Goal: Task Accomplishment & Management: Complete application form

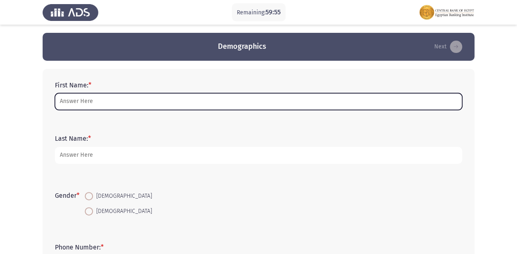
click at [102, 105] on input "First Name: *" at bounding box center [258, 101] width 407 height 17
type input "K"
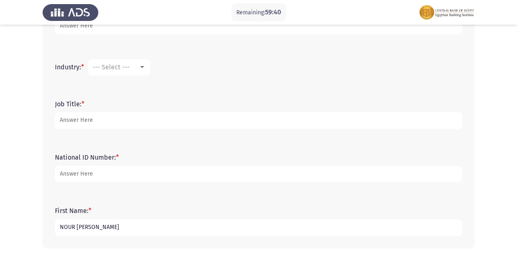
scroll to position [300, 0]
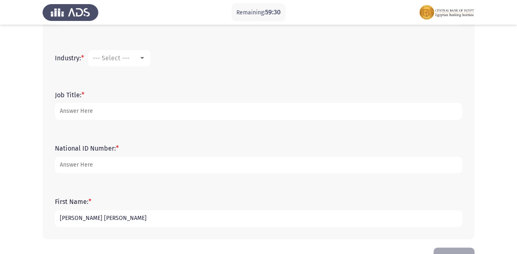
type input "[PERSON_NAME] [PERSON_NAME]"
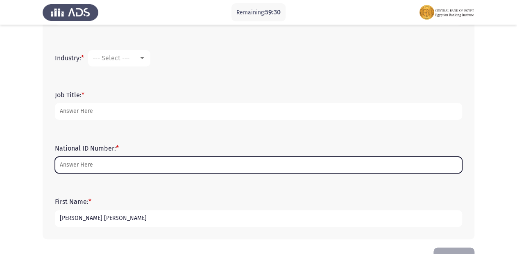
click at [111, 164] on input "National ID Number: *" at bounding box center [258, 164] width 407 height 17
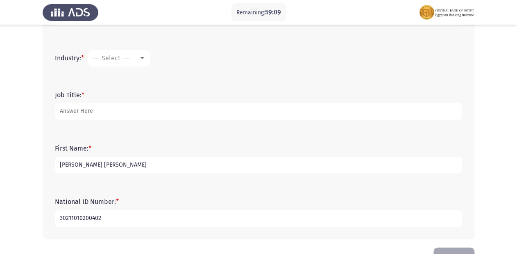
type input "30211010200402"
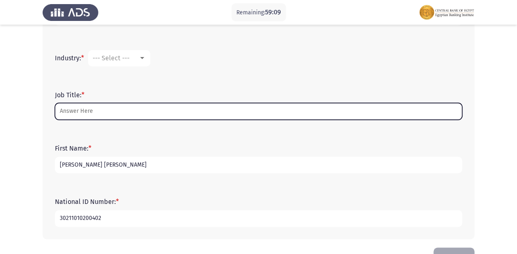
click at [80, 111] on input "Job Title: *" at bounding box center [258, 111] width 407 height 17
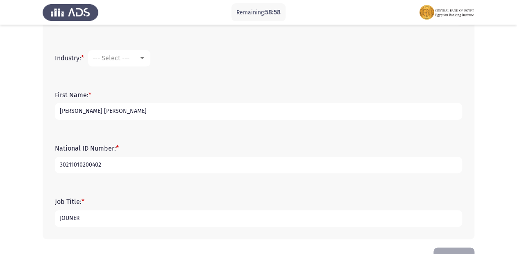
type input "JOUNER"
click at [144, 57] on div at bounding box center [142, 58] width 4 height 2
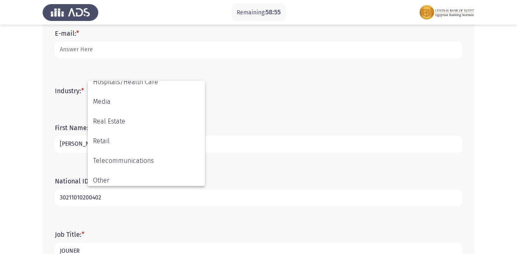
scroll to position [288, 0]
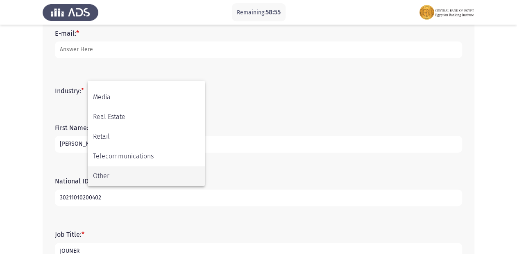
click at [161, 174] on span "Other" at bounding box center [146, 176] width 106 height 20
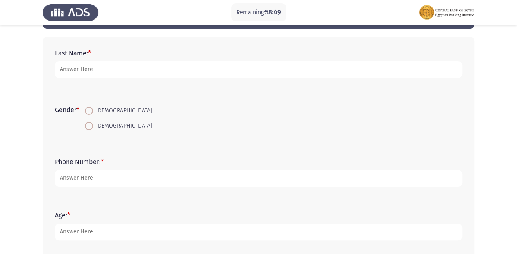
scroll to position [21, 0]
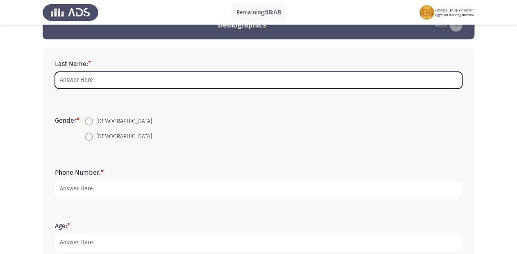
click at [85, 79] on input "Last Name: *" at bounding box center [258, 80] width 407 height 17
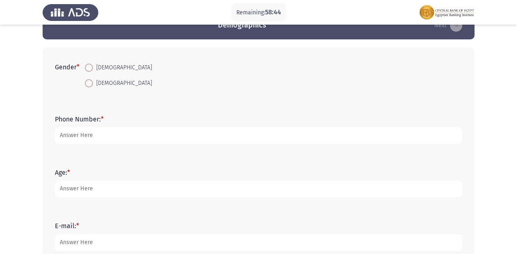
scroll to position [267, 0]
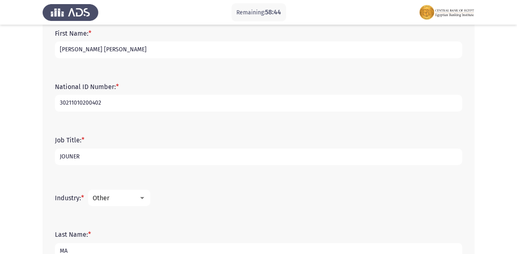
type input "M"
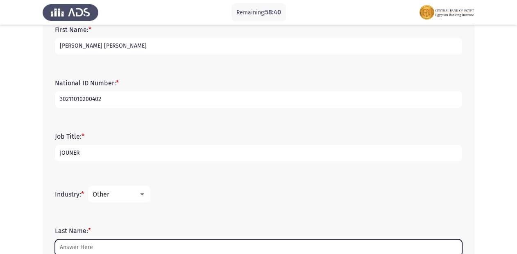
scroll to position [260, 0]
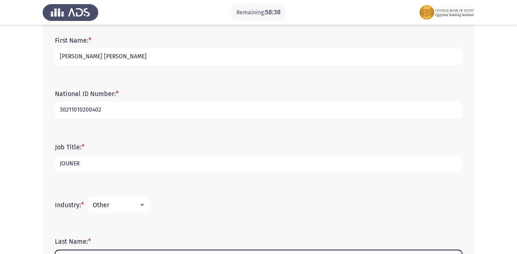
click at [97, 251] on input "Last Name: *" at bounding box center [258, 257] width 407 height 17
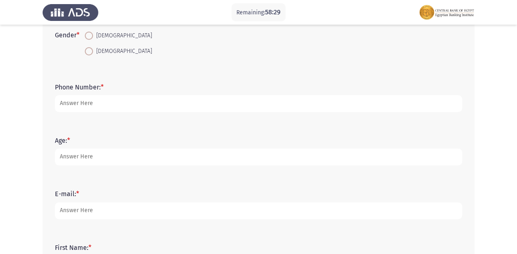
scroll to position [0, 0]
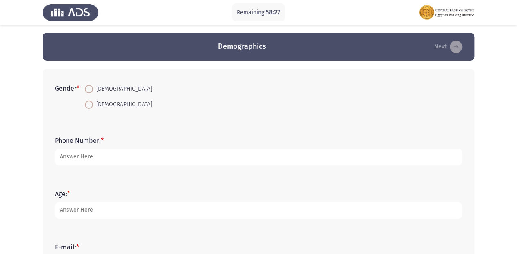
type input "E BANK"
click at [90, 104] on span at bounding box center [89, 104] width 8 height 8
click at [90, 104] on input "[DEMOGRAPHIC_DATA]" at bounding box center [89, 104] width 8 height 8
radio input "true"
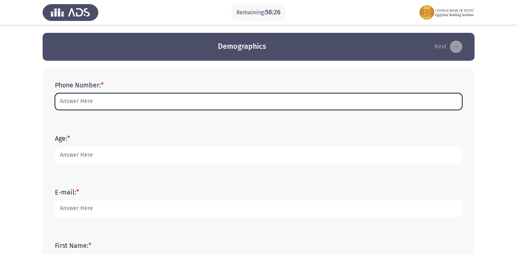
click at [91, 98] on input "Phone Number: *" at bounding box center [258, 101] width 407 height 17
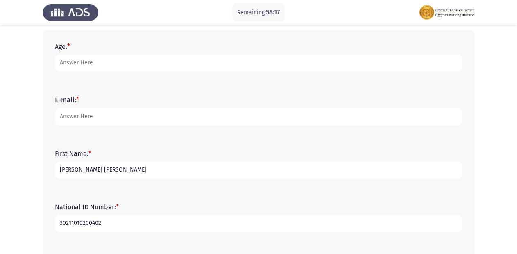
scroll to position [30, 0]
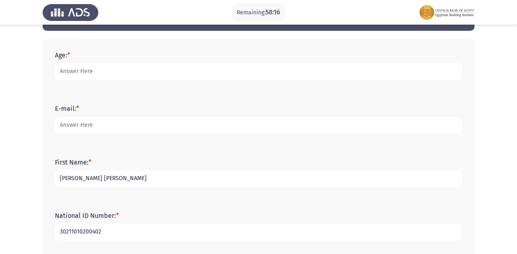
type input "01010420928"
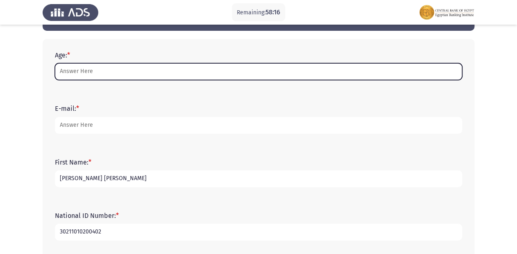
click at [91, 72] on input "Age: *" at bounding box center [258, 71] width 407 height 17
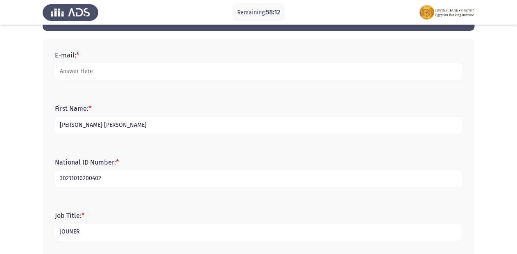
type input "23"
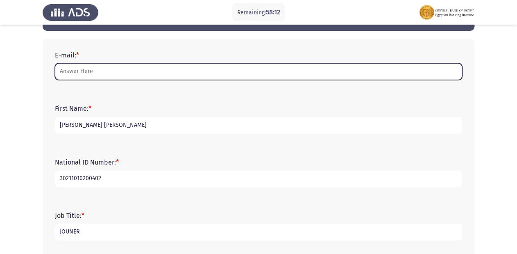
click at [109, 73] on input "E-mail: *" at bounding box center [258, 71] width 407 height 17
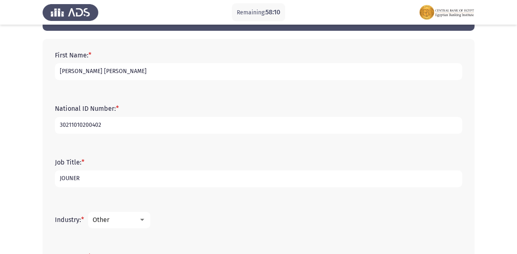
scroll to position [267, 0]
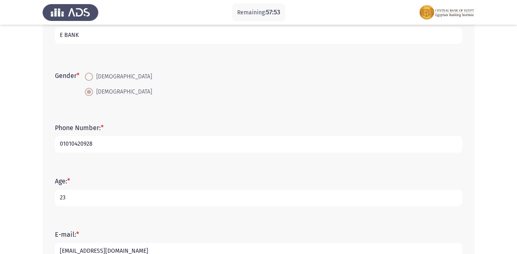
click at [108, 249] on input "[EMAIL_ADDRESS][DOMAIN_NAME]" at bounding box center [258, 250] width 407 height 17
click at [110, 250] on input "[EMAIL_ADDRESS][DOMAIN_NAME]" at bounding box center [258, 250] width 407 height 17
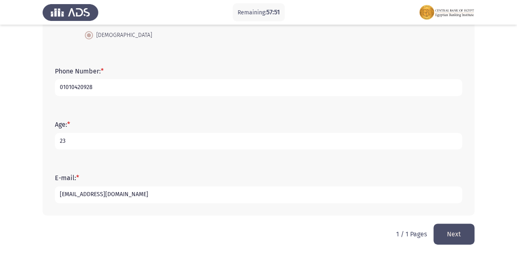
click at [108, 199] on input "[EMAIL_ADDRESS][DOMAIN_NAME]" at bounding box center [258, 194] width 407 height 17
drag, startPoint x: 109, startPoint y: 195, endPoint x: 105, endPoint y: 194, distance: 4.2
click at [105, 194] on input "[EMAIL_ADDRESS][DOMAIN_NAME]" at bounding box center [258, 194] width 407 height 17
click at [98, 193] on input "[EMAIL_ADDRESS][DOMAIN_NAME]" at bounding box center [258, 194] width 407 height 17
type input "[EMAIL_ADDRESS][DOMAIN_NAME]"
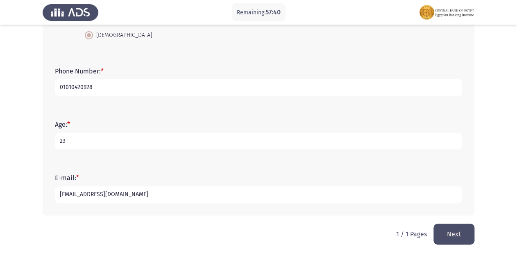
click at [458, 231] on button "Next" at bounding box center [453, 233] width 41 height 21
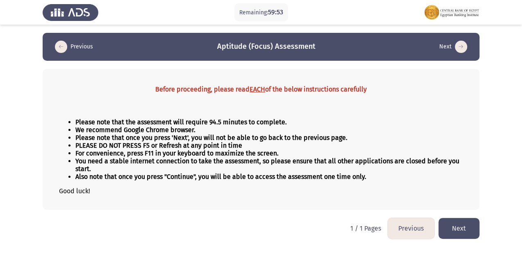
click at [456, 230] on button "Next" at bounding box center [458, 227] width 41 height 21
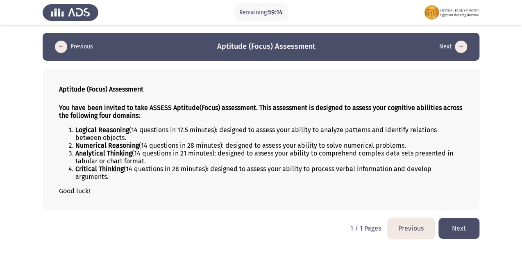
click at [456, 223] on button "Next" at bounding box center [458, 227] width 41 height 21
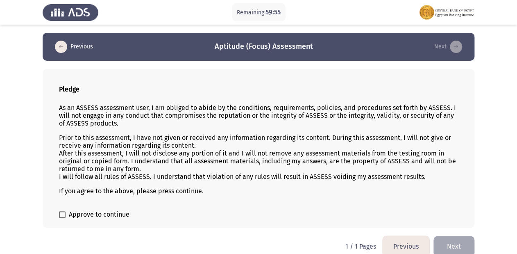
click at [64, 212] on span at bounding box center [62, 214] width 7 height 7
click at [62, 217] on input "Approve to continue" at bounding box center [62, 217] width 0 height 0
checkbox input "true"
click at [451, 244] on button "Next" at bounding box center [453, 246] width 41 height 21
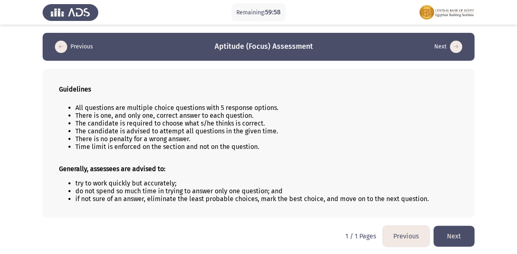
click at [449, 242] on button "Next" at bounding box center [453, 235] width 41 height 21
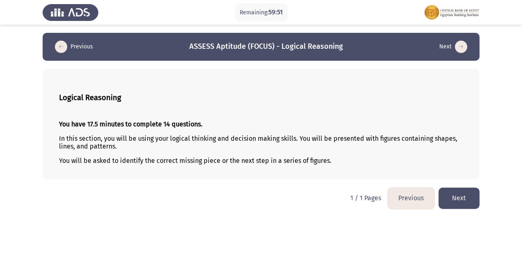
click at [457, 198] on button "Next" at bounding box center [458, 197] width 41 height 21
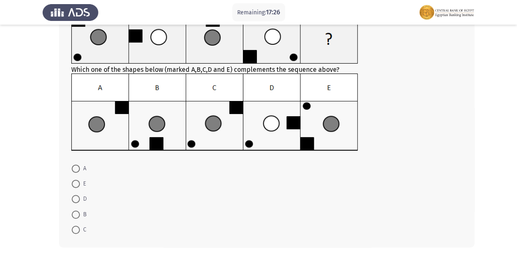
scroll to position [33, 0]
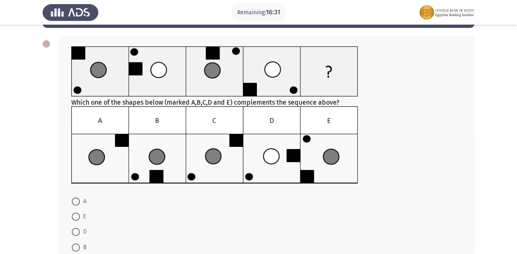
click at [75, 203] on span at bounding box center [76, 201] width 8 height 8
click at [75, 203] on input "A" at bounding box center [76, 201] width 8 height 8
radio input "true"
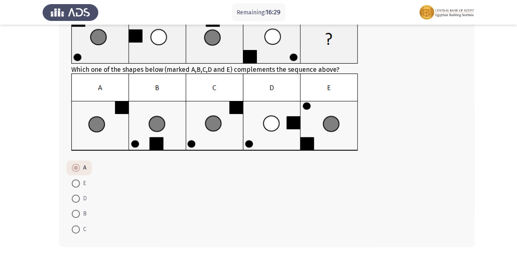
scroll to position [99, 0]
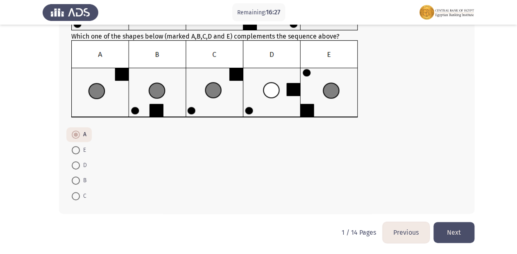
click at [455, 231] on button "Next" at bounding box center [453, 232] width 41 height 21
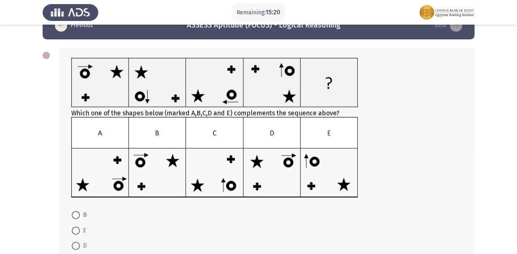
scroll to position [33, 0]
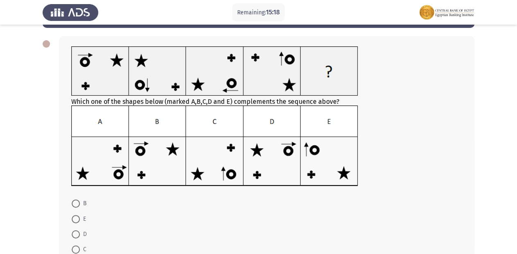
click at [77, 250] on span at bounding box center [76, 249] width 8 height 8
click at [77, 250] on input "C" at bounding box center [76, 249] width 8 height 8
radio input "true"
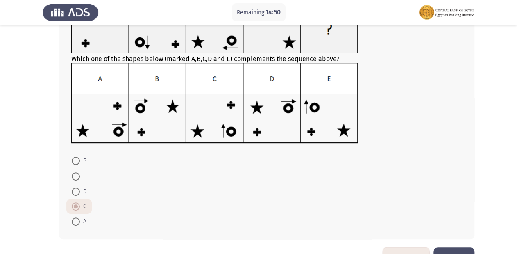
scroll to position [88, 0]
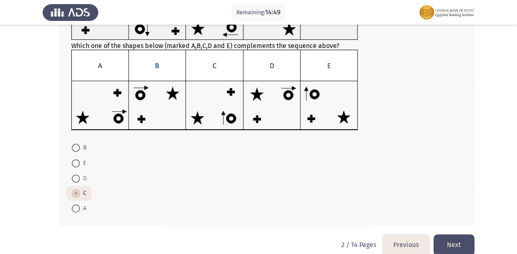
click at [465, 244] on button "Next" at bounding box center [453, 244] width 41 height 21
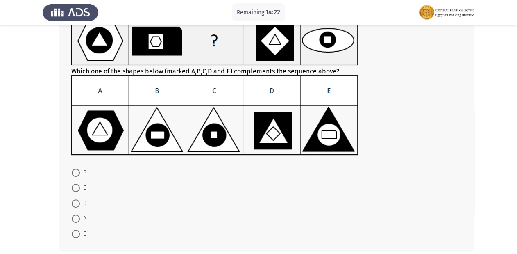
scroll to position [66, 0]
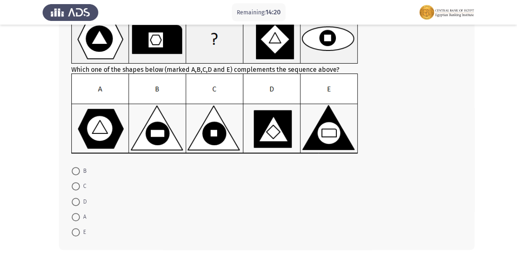
click at [74, 200] on span at bounding box center [76, 201] width 8 height 8
click at [74, 200] on input "D" at bounding box center [76, 201] width 8 height 8
radio input "true"
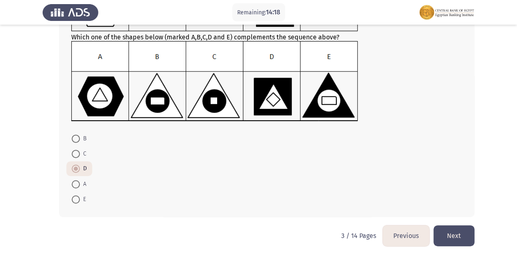
scroll to position [102, 0]
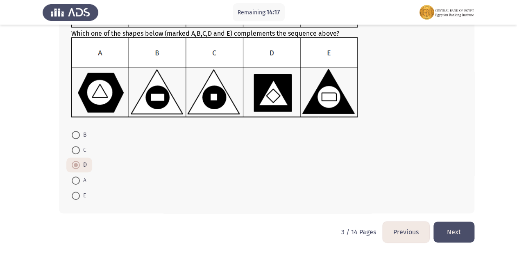
click at [466, 229] on button "Next" at bounding box center [453, 231] width 41 height 21
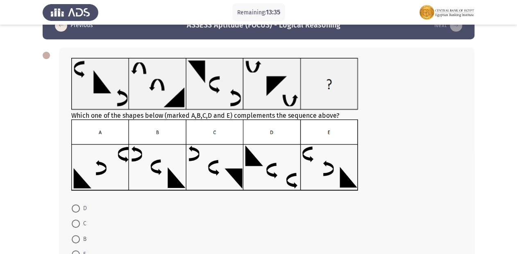
scroll to position [33, 0]
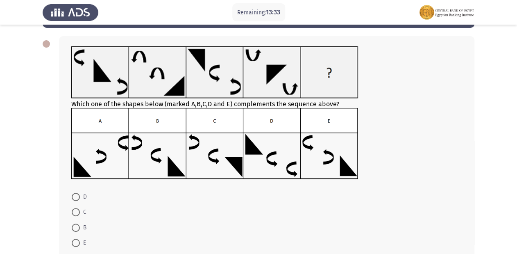
click at [75, 226] on span at bounding box center [76, 227] width 8 height 8
click at [75, 226] on input "B" at bounding box center [76, 227] width 8 height 8
radio input "true"
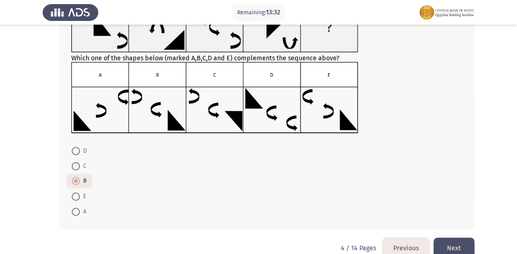
scroll to position [95, 0]
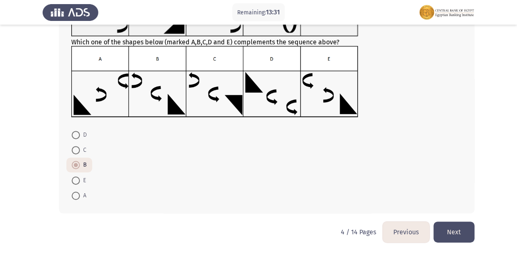
click at [458, 229] on button "Next" at bounding box center [453, 231] width 41 height 21
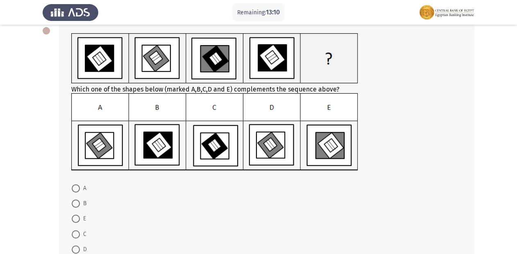
scroll to position [66, 0]
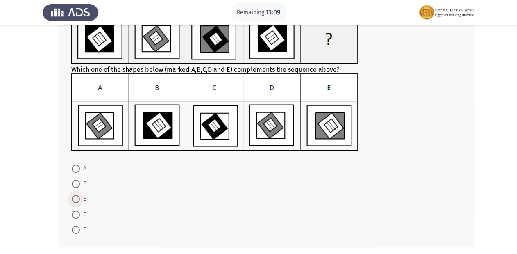
click at [72, 201] on span at bounding box center [76, 199] width 8 height 8
click at [72, 201] on input "E" at bounding box center [76, 199] width 8 height 8
radio input "true"
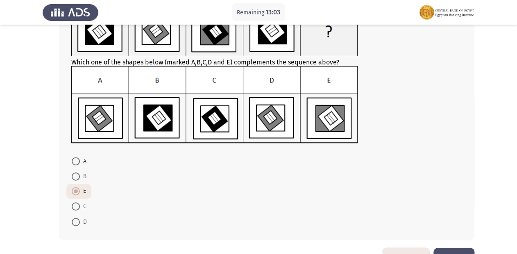
scroll to position [79, 0]
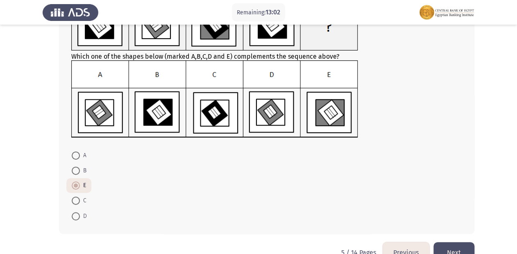
click at [461, 247] on button "Next" at bounding box center [453, 252] width 41 height 21
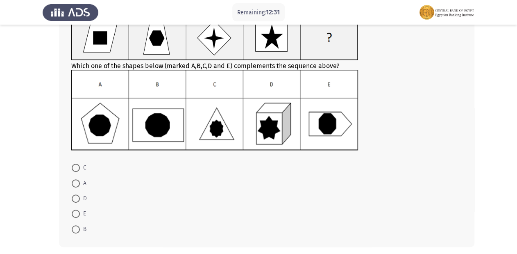
scroll to position [33, 0]
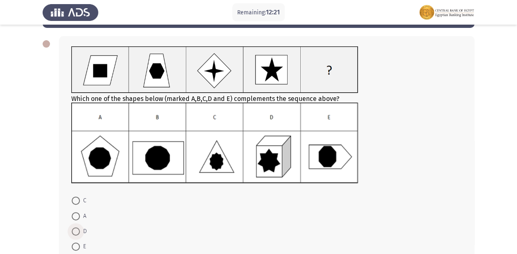
click at [77, 229] on span at bounding box center [76, 231] width 8 height 8
click at [77, 229] on input "D" at bounding box center [76, 231] width 8 height 8
radio input "true"
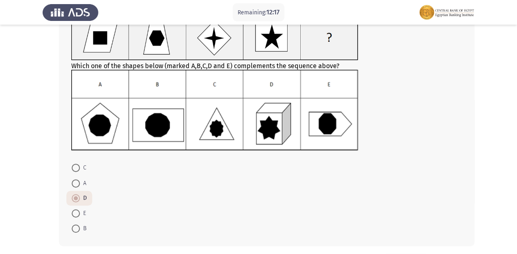
scroll to position [98, 0]
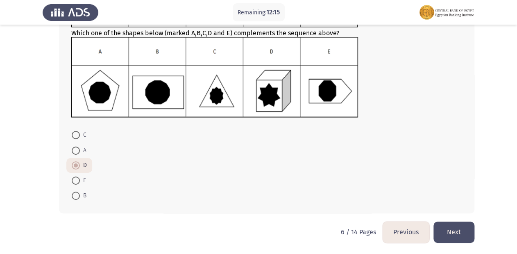
click at [448, 226] on button "Next" at bounding box center [453, 231] width 41 height 21
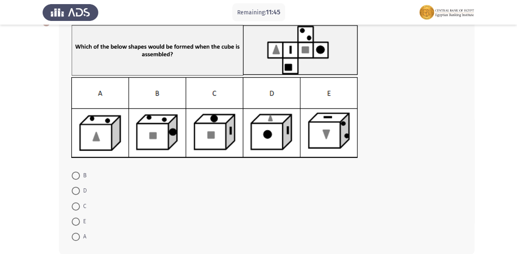
scroll to position [66, 0]
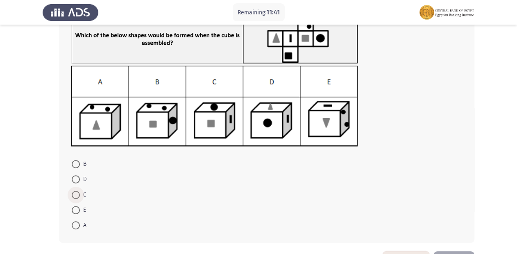
click at [78, 190] on span at bounding box center [76, 194] width 8 height 8
click at [78, 190] on input "C" at bounding box center [76, 194] width 8 height 8
radio input "true"
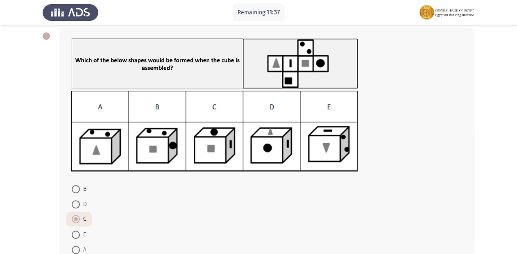
scroll to position [29, 0]
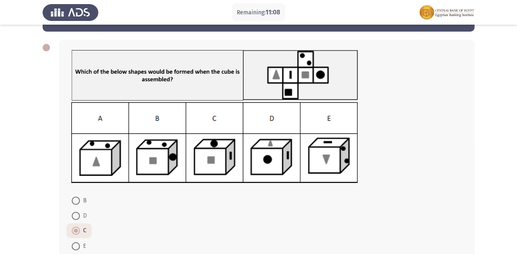
click at [77, 244] on span at bounding box center [76, 246] width 8 height 8
click at [77, 244] on input "E" at bounding box center [76, 246] width 8 height 8
radio input "true"
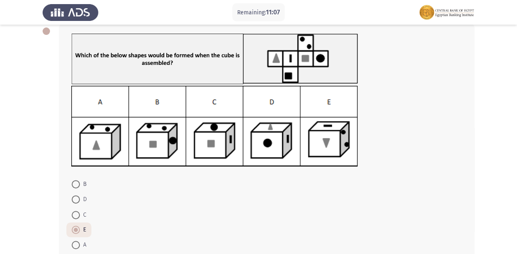
scroll to position [95, 0]
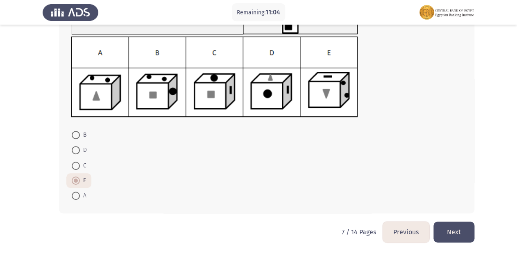
click at [445, 229] on button "Next" at bounding box center [453, 231] width 41 height 21
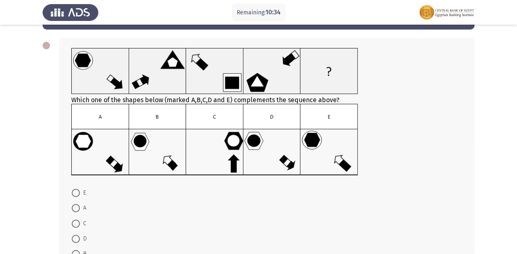
scroll to position [33, 0]
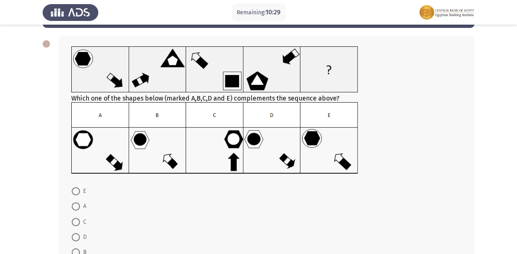
click at [76, 249] on span at bounding box center [76, 252] width 8 height 8
click at [76, 249] on input "B" at bounding box center [76, 252] width 8 height 8
radio input "true"
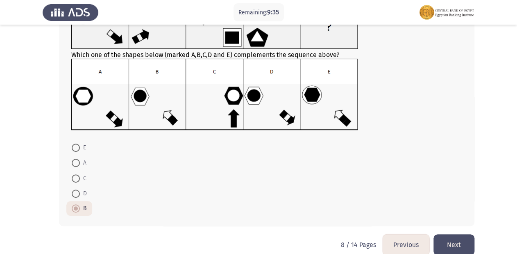
scroll to position [82, 0]
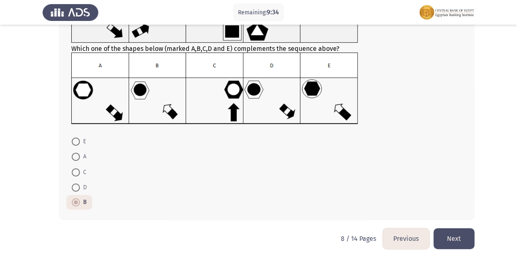
click at [467, 238] on button "Next" at bounding box center [453, 238] width 41 height 21
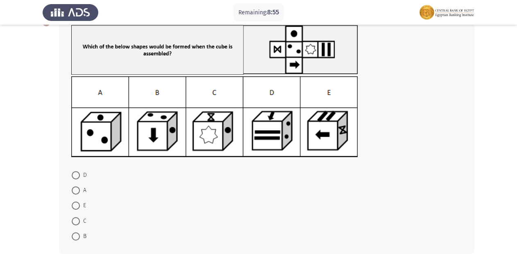
scroll to position [66, 0]
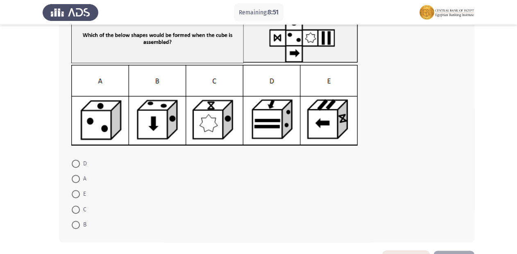
click at [75, 195] on span at bounding box center [76, 194] width 8 height 8
click at [75, 195] on input "E" at bounding box center [76, 194] width 8 height 8
radio input "true"
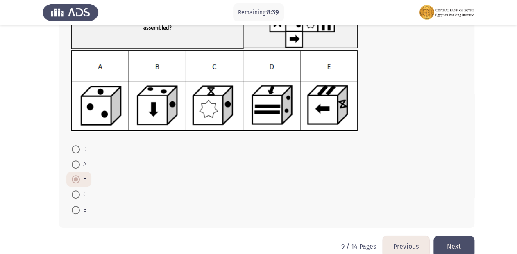
scroll to position [94, 0]
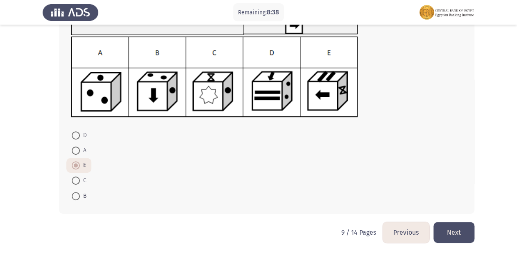
click at [455, 224] on button "Next" at bounding box center [453, 232] width 41 height 21
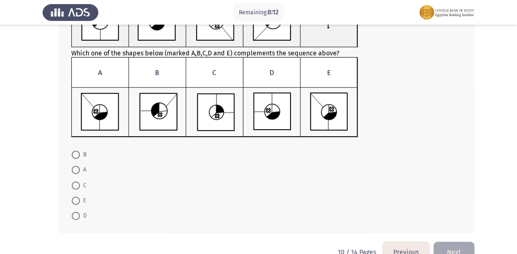
scroll to position [98, 0]
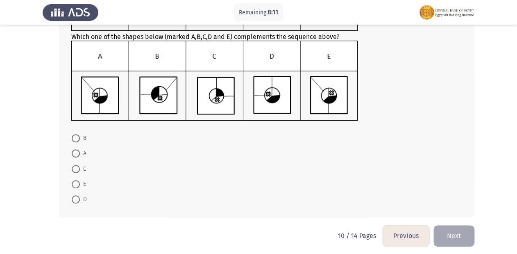
click at [77, 202] on span at bounding box center [76, 199] width 8 height 8
click at [77, 202] on input "D" at bounding box center [76, 199] width 8 height 8
radio input "true"
click at [472, 236] on button "Next" at bounding box center [453, 234] width 41 height 21
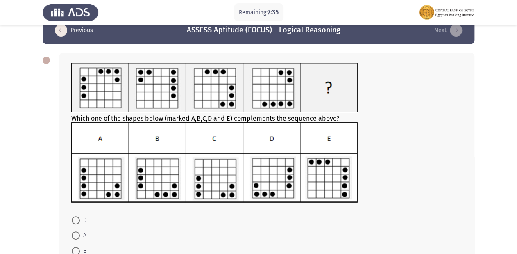
scroll to position [33, 0]
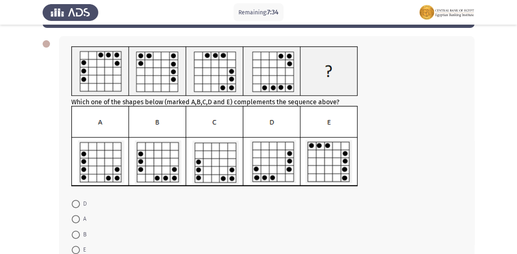
click at [77, 248] on span at bounding box center [76, 249] width 8 height 8
click at [77, 248] on input "E" at bounding box center [76, 249] width 8 height 8
radio input "true"
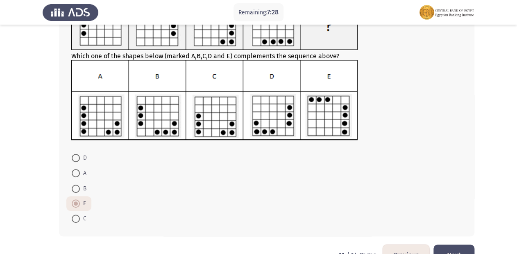
scroll to position [92, 0]
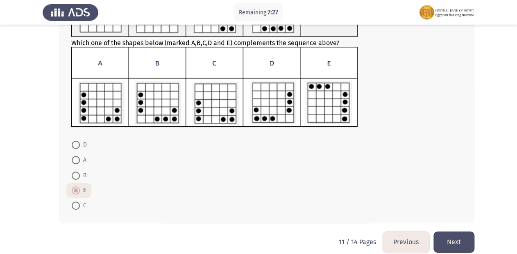
click at [468, 245] on button "Next" at bounding box center [453, 241] width 41 height 21
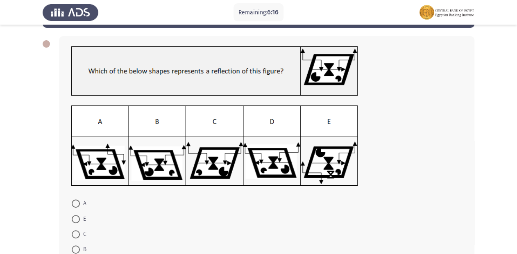
scroll to position [66, 0]
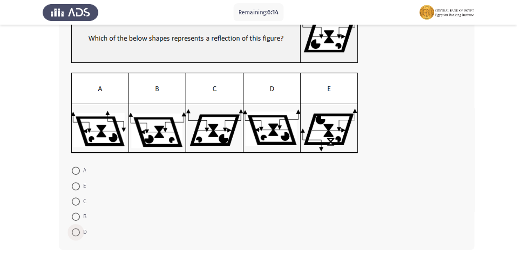
click at [79, 233] on span at bounding box center [76, 232] width 8 height 8
click at [79, 233] on input "D" at bounding box center [76, 232] width 8 height 8
radio input "true"
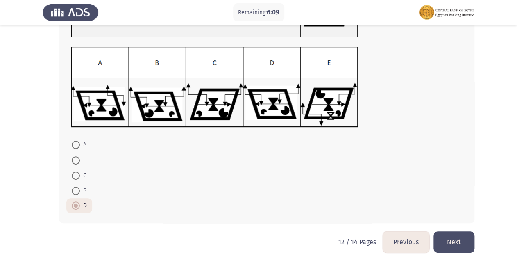
scroll to position [94, 0]
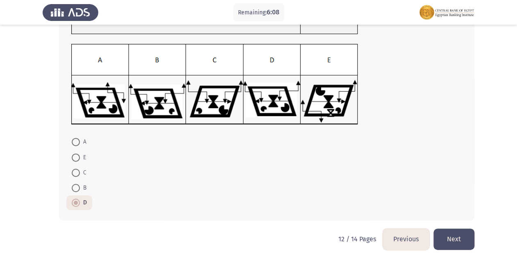
click at [471, 242] on button "Next" at bounding box center [453, 238] width 41 height 21
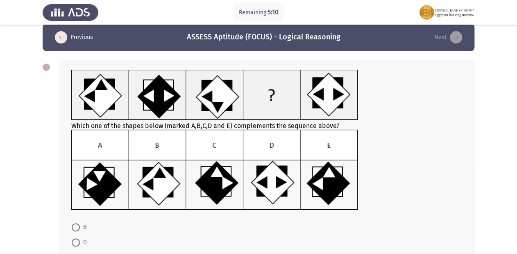
scroll to position [13, 0]
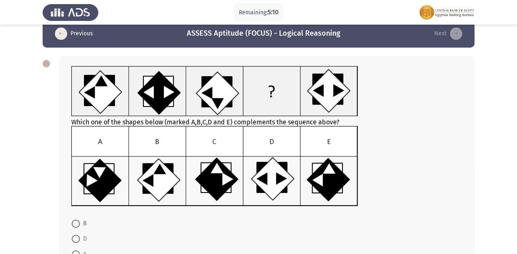
click at [516, 249] on app-assessment-container "Remaining: 5:10 Previous ASSESS Aptitude (FOCUS) - Logical Reasoning Next Which…" at bounding box center [258, 165] width 517 height 290
click at [516, 249] on app-assessment-container "Remaining: 5:09 Previous ASSESS Aptitude (FOCUS) - Logical Reasoning Next Which…" at bounding box center [258, 165] width 517 height 290
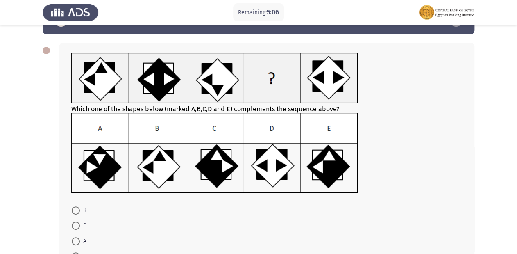
click at [79, 238] on span at bounding box center [76, 241] width 8 height 8
click at [79, 238] on input "A" at bounding box center [76, 241] width 8 height 8
radio input "true"
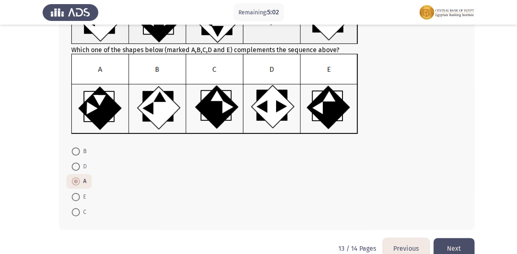
scroll to position [98, 0]
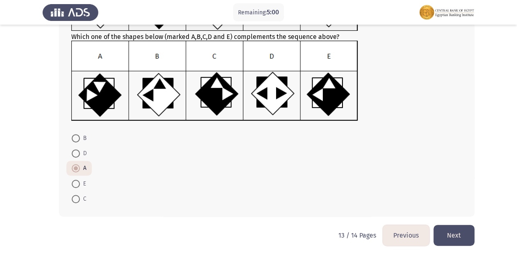
click at [467, 241] on button "Next" at bounding box center [453, 234] width 41 height 21
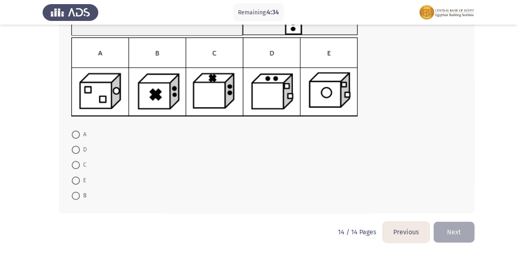
scroll to position [60, 0]
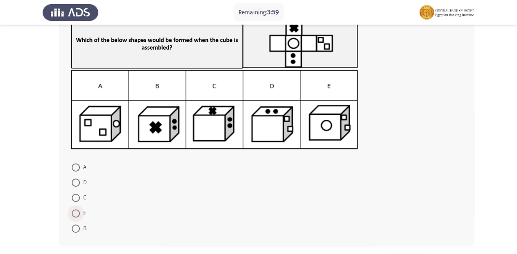
click at [72, 212] on span at bounding box center [76, 213] width 8 height 8
click at [72, 212] on input "E" at bounding box center [76, 213] width 8 height 8
radio input "true"
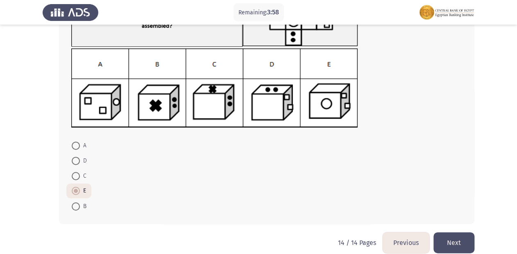
scroll to position [92, 0]
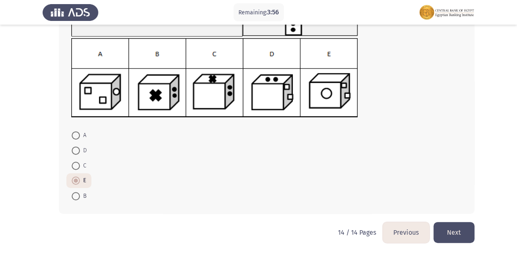
click at [444, 232] on button "Next" at bounding box center [453, 232] width 41 height 21
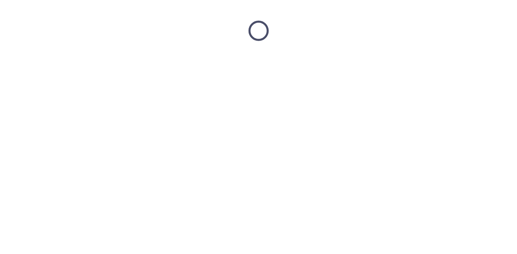
scroll to position [0, 0]
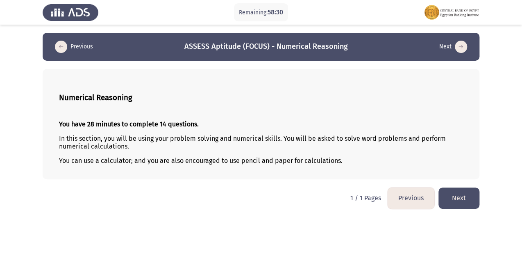
click at [449, 202] on button "Next" at bounding box center [458, 197] width 41 height 21
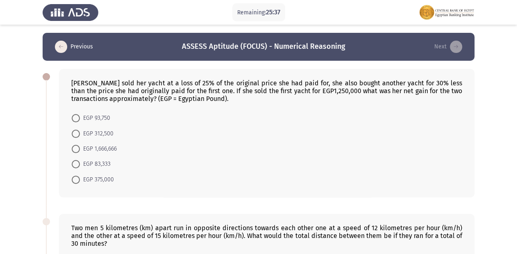
click at [75, 134] on span at bounding box center [76, 133] width 8 height 8
click at [75, 134] on input "EGP 312,500" at bounding box center [76, 133] width 8 height 8
radio input "true"
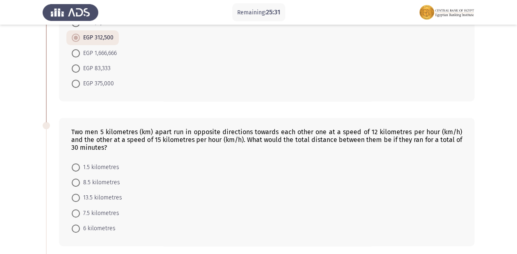
scroll to position [97, 0]
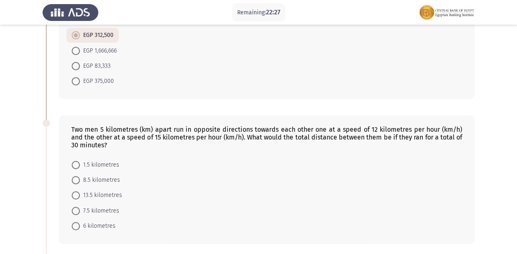
click at [79, 196] on span at bounding box center [76, 195] width 8 height 8
click at [79, 196] on input "13.5 kilometres" at bounding box center [76, 195] width 8 height 8
radio input "true"
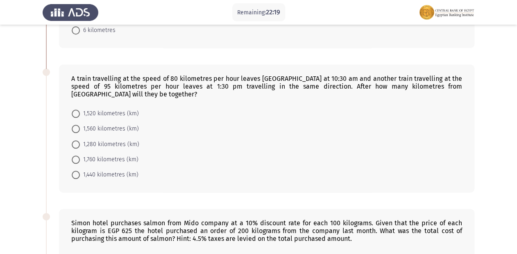
scroll to position [288, 0]
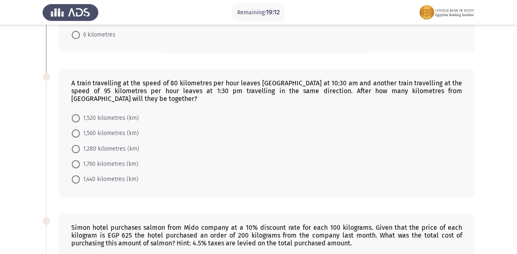
click at [79, 147] on span at bounding box center [76, 149] width 8 height 8
click at [79, 147] on input "1,280 kilometres (km)" at bounding box center [76, 149] width 8 height 8
radio input "true"
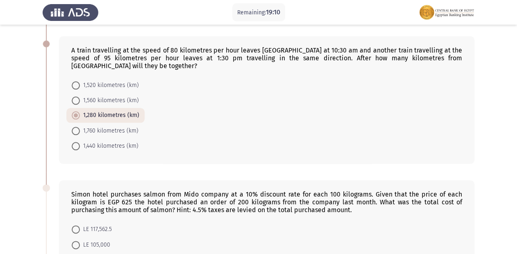
scroll to position [386, 0]
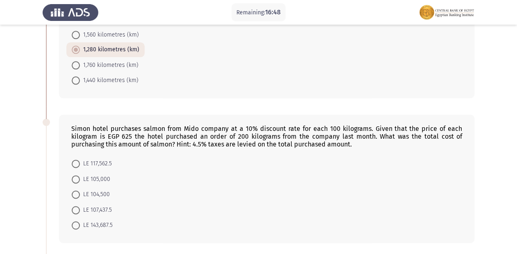
click at [79, 196] on span at bounding box center [76, 194] width 8 height 8
click at [79, 196] on input "LE 104,500" at bounding box center [76, 194] width 8 height 8
radio input "true"
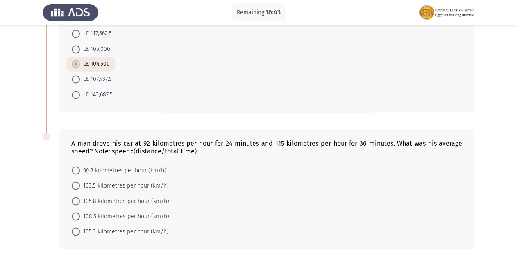
scroll to position [517, 0]
click at [77, 168] on span at bounding box center [76, 169] width 8 height 8
click at [77, 168] on input "99.8 kilometres per hour (km/h)" at bounding box center [76, 169] width 8 height 8
radio input "true"
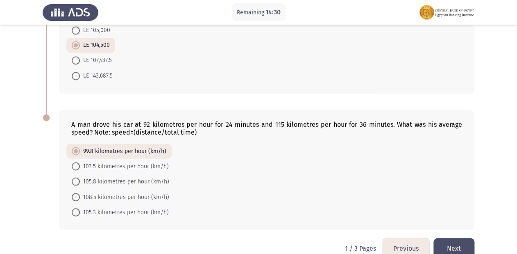
scroll to position [538, 0]
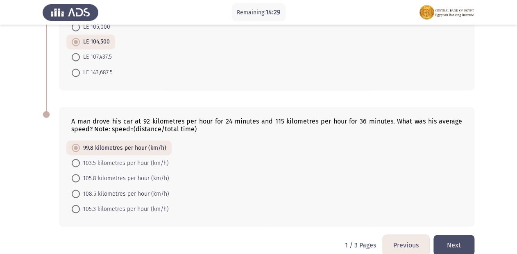
click at [464, 249] on button "Next" at bounding box center [453, 244] width 41 height 21
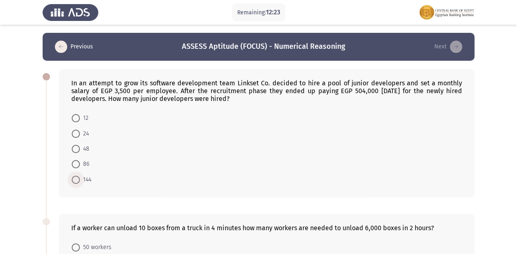
click at [74, 177] on span at bounding box center [76, 179] width 8 height 8
click at [74, 177] on input "144" at bounding box center [76, 179] width 8 height 8
radio input "true"
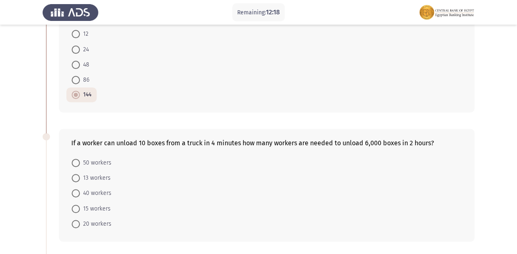
scroll to position [92, 0]
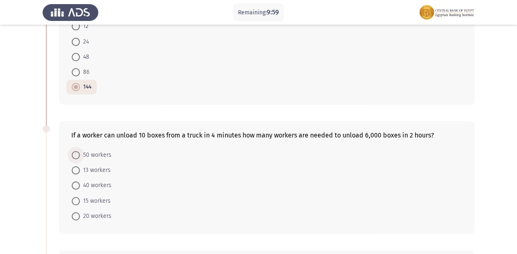
click at [81, 155] on span "50 workers" at bounding box center [96, 155] width 32 height 10
click at [80, 155] on input "50 workers" at bounding box center [76, 155] width 8 height 8
radio input "true"
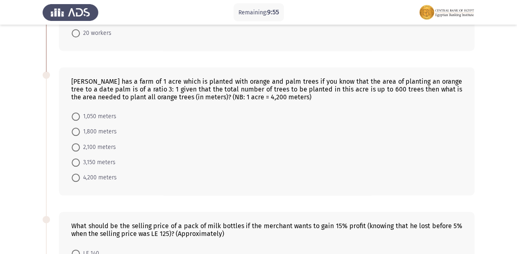
scroll to position [277, 0]
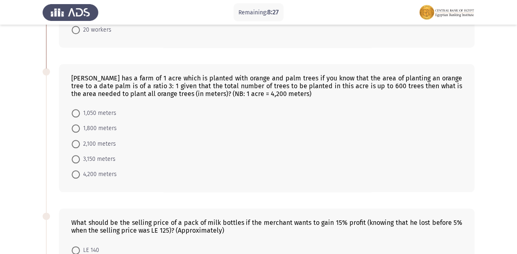
click at [77, 111] on span at bounding box center [76, 113] width 8 height 8
click at [77, 111] on input "1,050 meters" at bounding box center [76, 113] width 8 height 8
radio input "true"
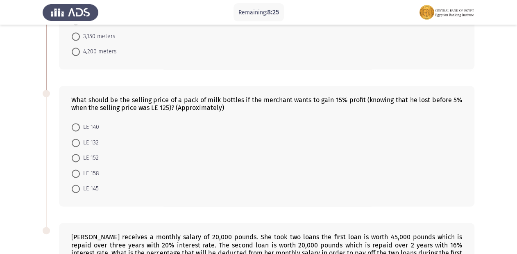
scroll to position [408, 0]
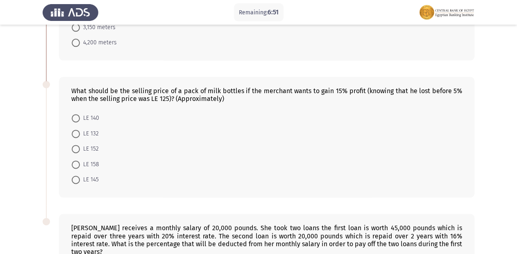
click at [80, 134] on span "LE 132" at bounding box center [89, 134] width 19 height 10
click at [80, 134] on input "LE 132" at bounding box center [76, 133] width 8 height 8
radio input "true"
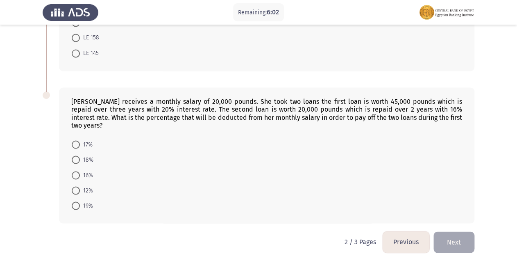
scroll to position [536, 0]
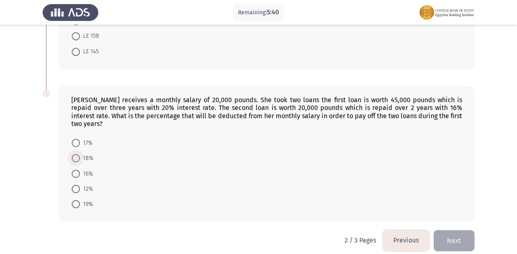
click at [78, 154] on span at bounding box center [76, 158] width 8 height 8
click at [78, 154] on input "18%" at bounding box center [76, 158] width 8 height 8
radio input "true"
click at [471, 236] on button "Next" at bounding box center [453, 239] width 41 height 21
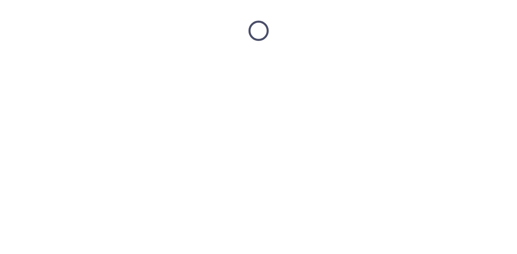
scroll to position [0, 0]
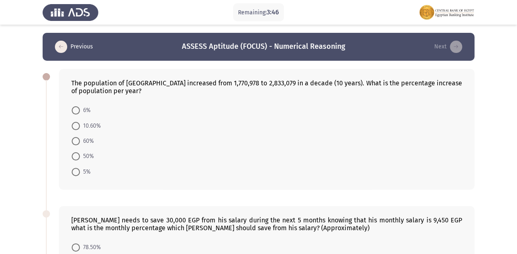
click at [75, 125] on span at bounding box center [76, 126] width 8 height 8
click at [75, 125] on input "10.60%" at bounding box center [76, 126] width 8 height 8
radio input "true"
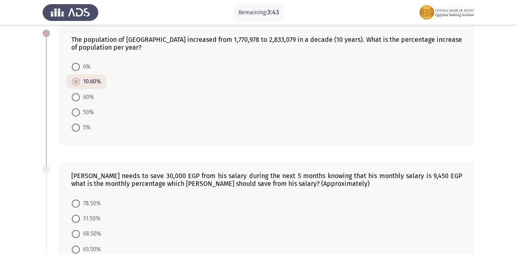
scroll to position [87, 0]
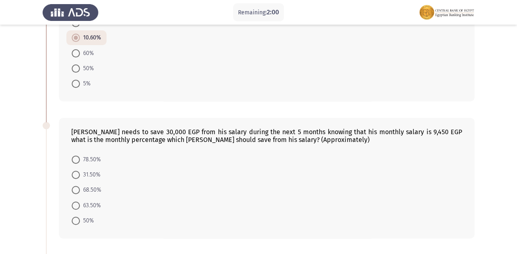
click at [76, 178] on span at bounding box center [76, 174] width 8 height 8
click at [76, 178] on input "31.50%" at bounding box center [76, 174] width 8 height 8
radio input "true"
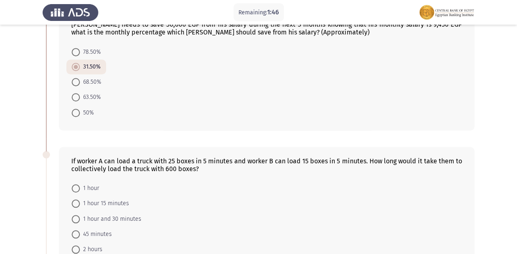
scroll to position [225, 0]
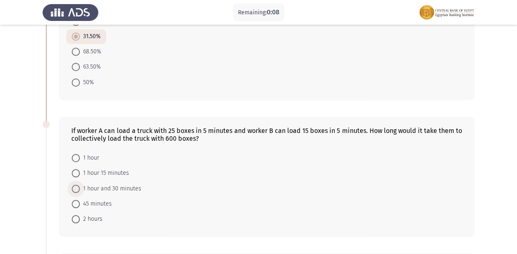
click at [77, 190] on span at bounding box center [76, 188] width 8 height 8
click at [77, 190] on input "1 hour and 30 minutes" at bounding box center [76, 188] width 8 height 8
radio input "true"
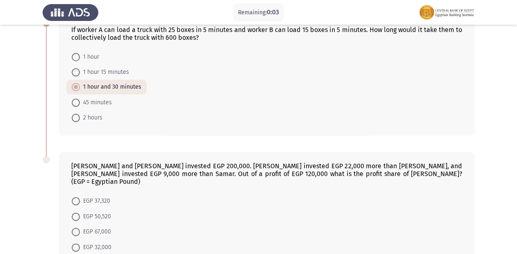
scroll to position [352, 0]
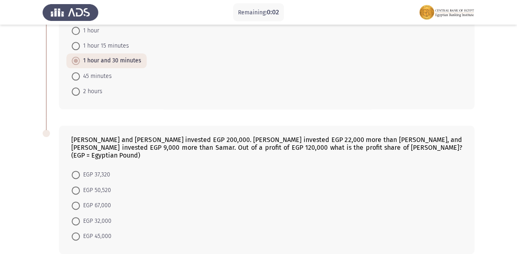
click at [75, 186] on span at bounding box center [76, 190] width 8 height 8
click at [75, 186] on input "EGP 50,520" at bounding box center [76, 190] width 8 height 8
radio input "true"
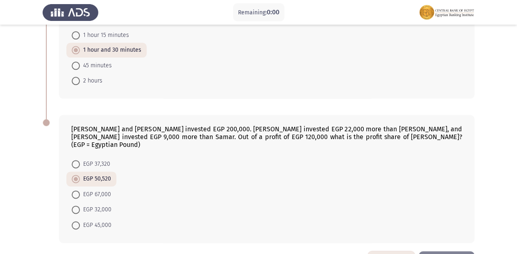
scroll to position [0, 0]
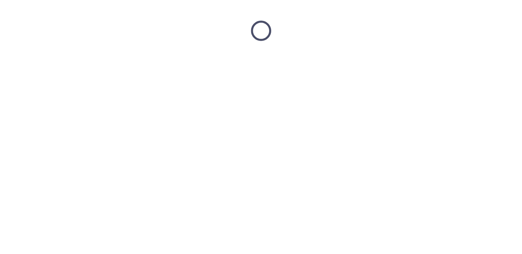
click at [516, 61] on html at bounding box center [261, 30] width 522 height 61
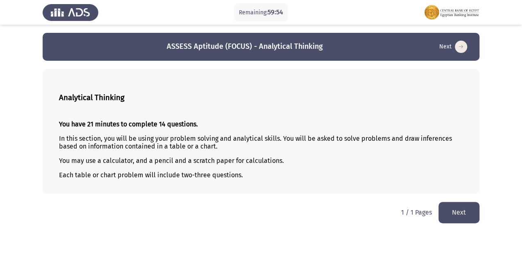
click at [474, 218] on button "Next" at bounding box center [458, 212] width 41 height 21
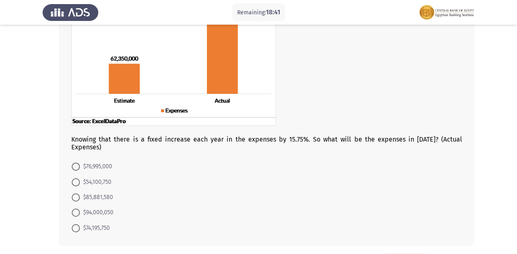
scroll to position [98, 0]
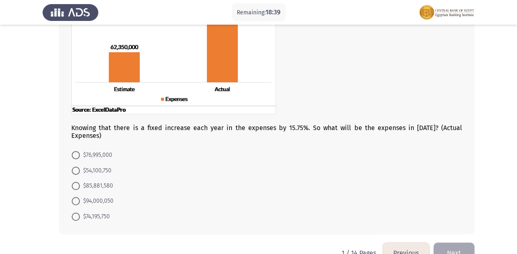
click at [74, 181] on span at bounding box center [76, 185] width 8 height 8
click at [74, 181] on input "$85,881,580" at bounding box center [76, 185] width 8 height 8
radio input "true"
click at [462, 244] on button "Next" at bounding box center [453, 251] width 41 height 21
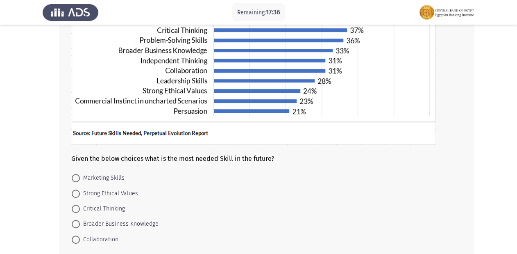
scroll to position [135, 0]
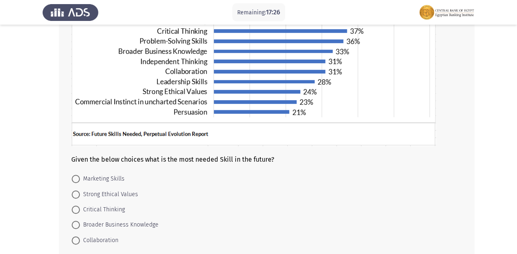
click at [77, 197] on span at bounding box center [76, 194] width 8 height 8
click at [77, 197] on input "Strong Ethical Values" at bounding box center [76, 194] width 8 height 8
radio input "true"
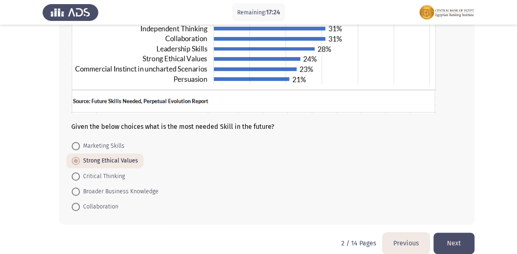
scroll to position [179, 0]
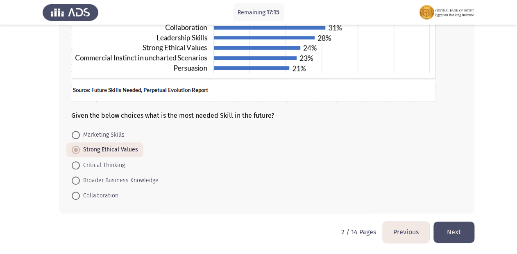
click at [462, 226] on button "Next" at bounding box center [453, 231] width 41 height 21
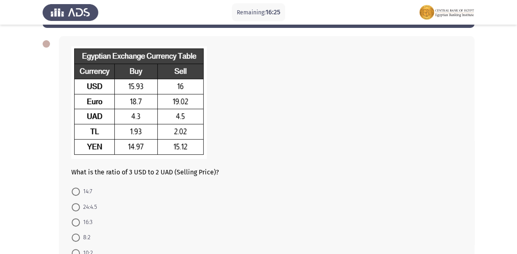
scroll to position [66, 0]
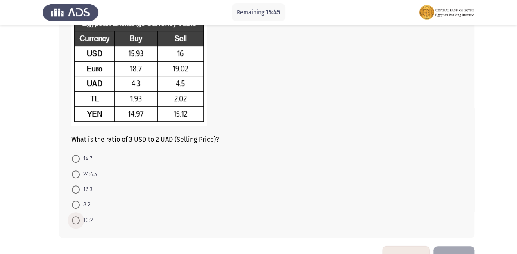
click at [77, 221] on span at bounding box center [76, 220] width 8 height 8
click at [77, 221] on input "10:2" at bounding box center [76, 220] width 8 height 8
radio input "true"
click at [461, 246] on button "Next" at bounding box center [453, 255] width 41 height 21
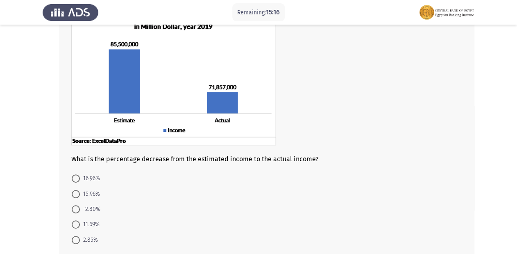
scroll to position [79, 0]
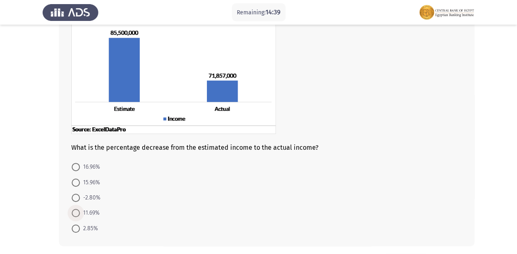
click at [76, 215] on span at bounding box center [76, 212] width 8 height 8
click at [76, 215] on input "11.69%" at bounding box center [76, 212] width 8 height 8
radio input "true"
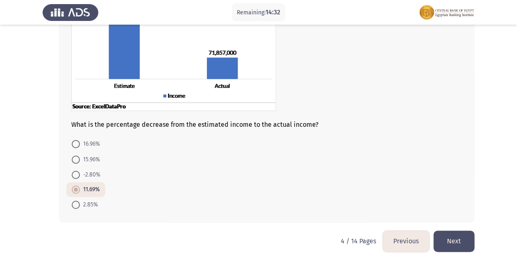
scroll to position [111, 0]
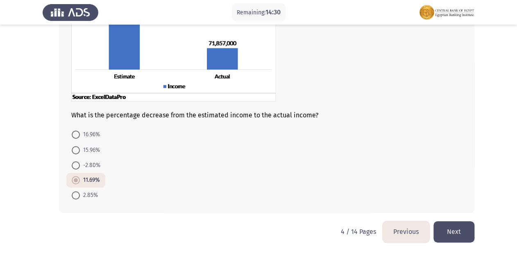
click at [465, 238] on button "Next" at bounding box center [453, 231] width 41 height 21
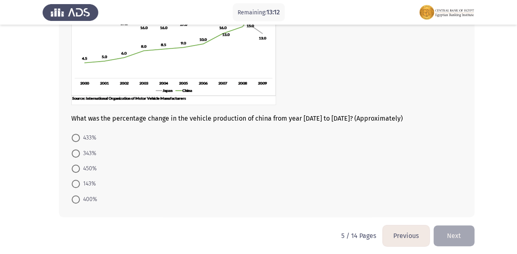
scroll to position [103, 0]
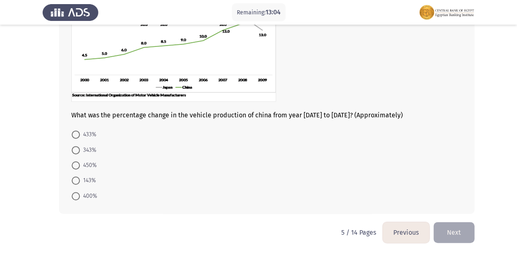
click at [78, 178] on span at bounding box center [76, 180] width 8 height 8
click at [78, 178] on input "143%" at bounding box center [76, 180] width 8 height 8
radio input "true"
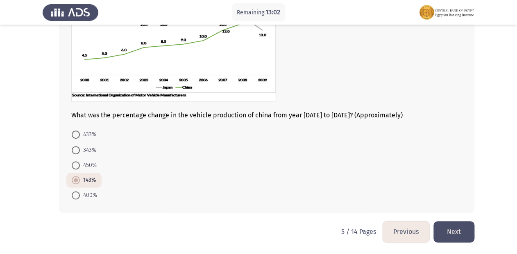
click at [439, 236] on button "Next" at bounding box center [453, 231] width 41 height 21
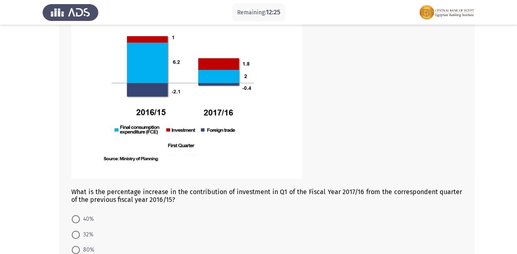
scroll to position [105, 0]
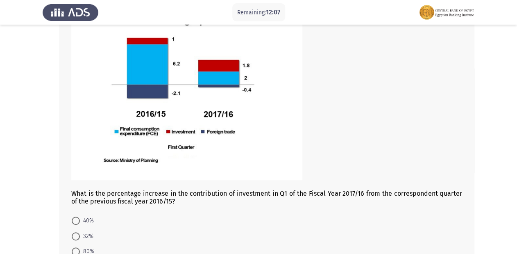
drag, startPoint x: 514, startPoint y: 187, endPoint x: 514, endPoint y: 202, distance: 14.3
click at [514, 202] on app-assessment-container "Remaining: 12:07 Previous ASSESS Aptitude (FOCUS) - Analytical Thinking Next Wh…" at bounding box center [258, 118] width 517 height 380
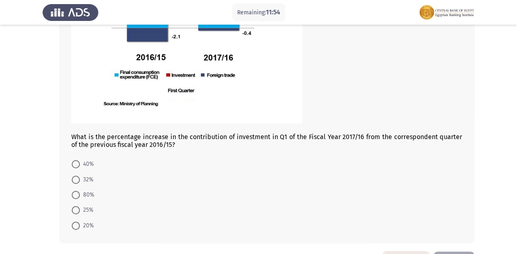
scroll to position [163, 0]
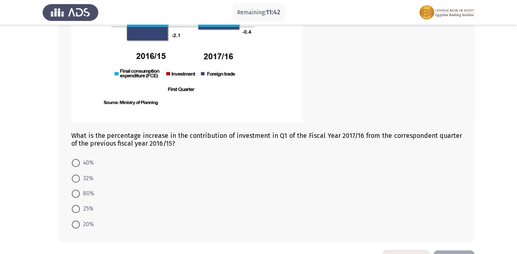
click at [75, 208] on span at bounding box center [76, 208] width 8 height 8
click at [75, 208] on input "25%" at bounding box center [76, 208] width 8 height 8
radio input "true"
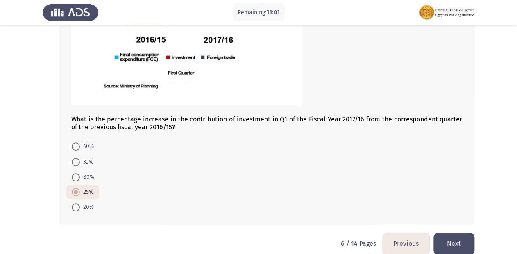
scroll to position [191, 0]
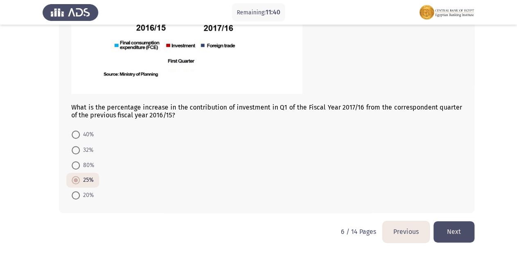
click at [470, 230] on button "Next" at bounding box center [453, 231] width 41 height 21
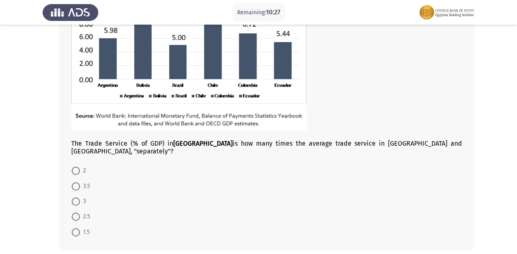
scroll to position [158, 0]
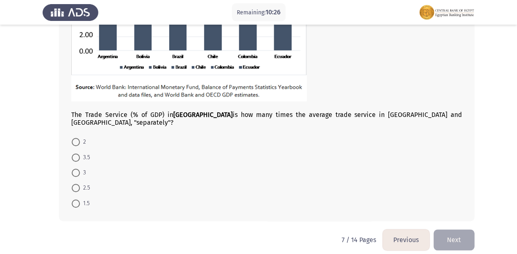
click at [77, 153] on span at bounding box center [76, 157] width 8 height 8
click at [77, 153] on input "3.5" at bounding box center [76, 157] width 8 height 8
radio input "true"
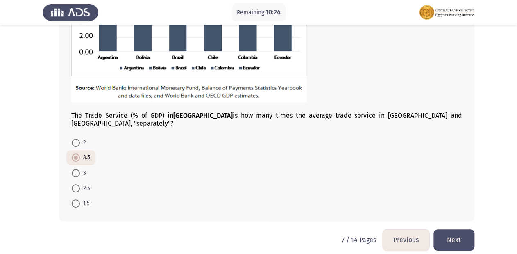
click at [456, 231] on button "Next" at bounding box center [453, 239] width 41 height 21
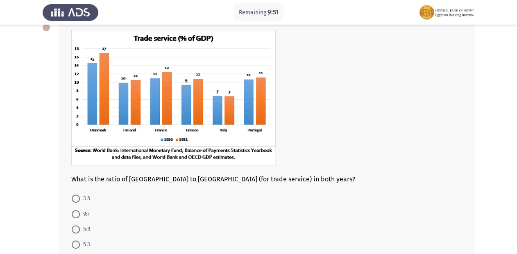
scroll to position [66, 0]
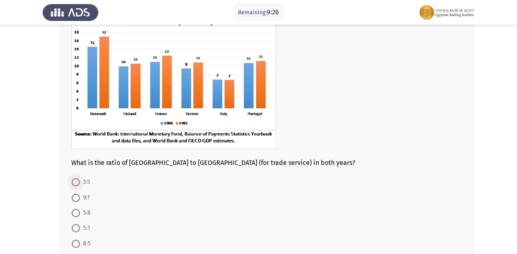
click at [75, 184] on span at bounding box center [76, 182] width 8 height 8
click at [75, 184] on input "3:5" at bounding box center [76, 182] width 8 height 8
radio input "true"
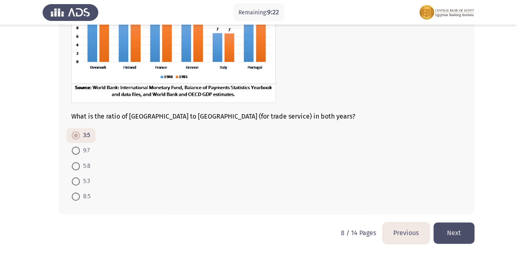
scroll to position [113, 0]
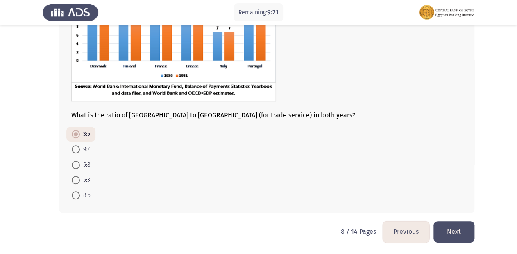
click at [463, 237] on button "Next" at bounding box center [453, 231] width 41 height 21
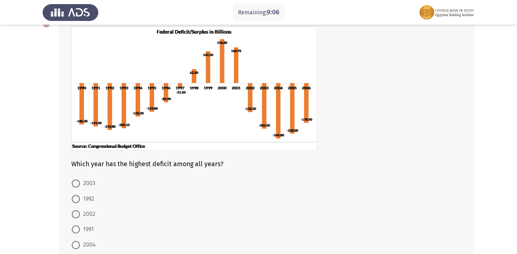
scroll to position [54, 0]
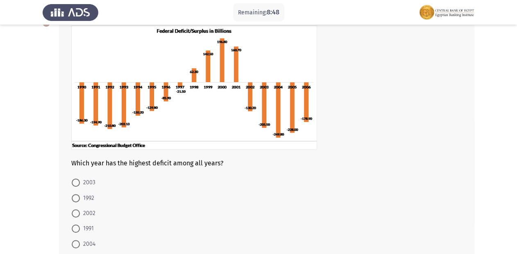
click at [75, 245] on span at bounding box center [76, 244] width 8 height 8
click at [75, 245] on input "2004" at bounding box center [76, 244] width 8 height 8
radio input "true"
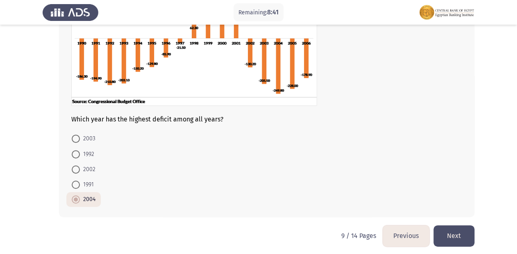
scroll to position [102, 0]
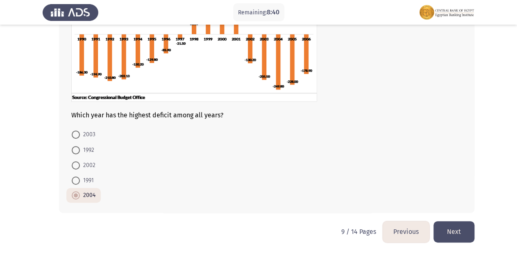
click at [462, 229] on button "Next" at bounding box center [453, 231] width 41 height 21
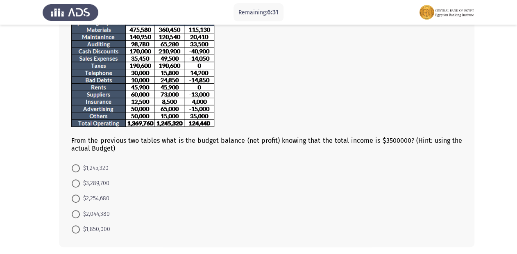
scroll to position [119, 0]
click at [77, 199] on span at bounding box center [76, 197] width 8 height 8
click at [77, 199] on input "$2,254,680" at bounding box center [76, 197] width 8 height 8
radio input "true"
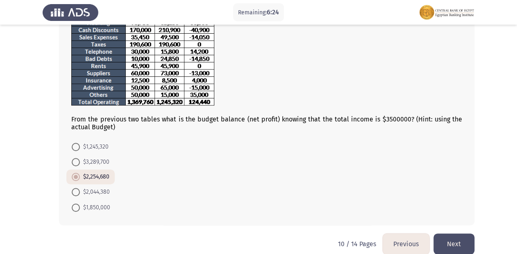
scroll to position [145, 0]
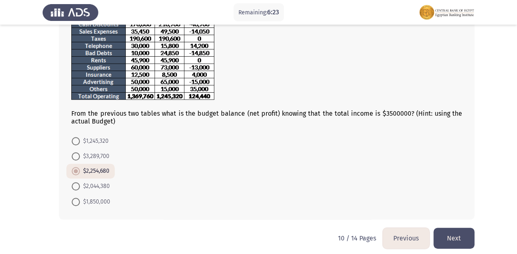
click at [461, 240] on button "Next" at bounding box center [453, 237] width 41 height 21
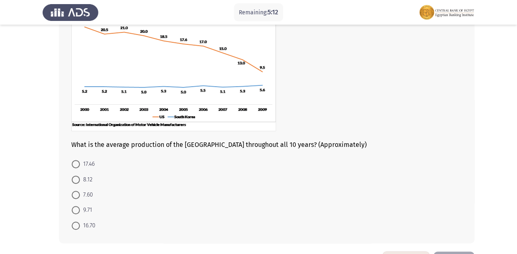
scroll to position [89, 0]
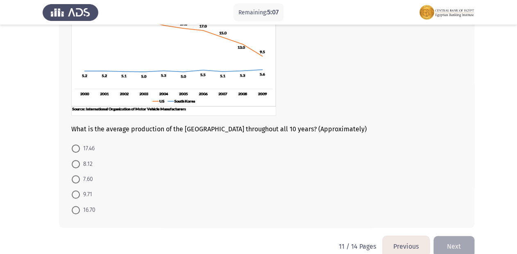
click at [75, 147] on span at bounding box center [76, 148] width 8 height 8
click at [75, 147] on input "17.46" at bounding box center [76, 148] width 8 height 8
radio input "true"
click at [461, 243] on button "Next" at bounding box center [453, 245] width 41 height 21
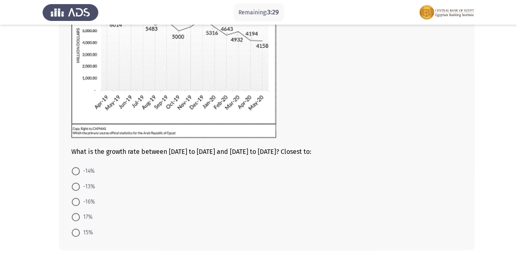
scroll to position [104, 0]
click at [74, 216] on span at bounding box center [76, 216] width 8 height 8
click at [74, 216] on input "17%" at bounding box center [76, 216] width 8 height 8
radio input "true"
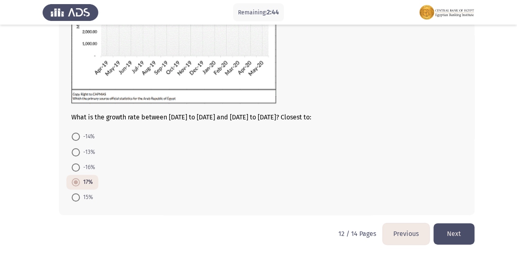
scroll to position [140, 0]
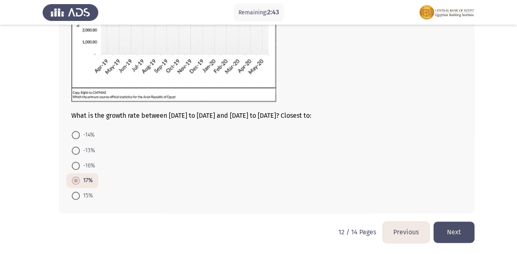
click at [460, 236] on button "Next" at bounding box center [453, 231] width 41 height 21
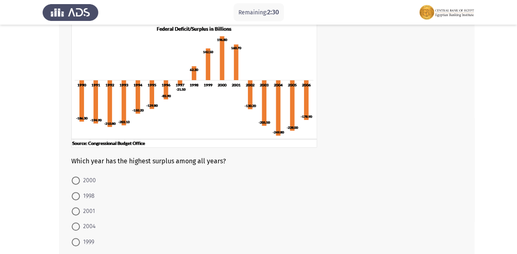
scroll to position [56, 0]
click at [79, 180] on span at bounding box center [76, 180] width 8 height 8
click at [79, 180] on input "2000" at bounding box center [76, 180] width 8 height 8
radio input "true"
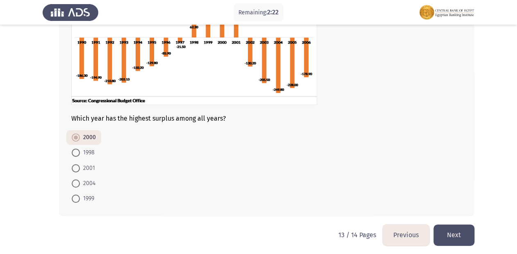
scroll to position [102, 0]
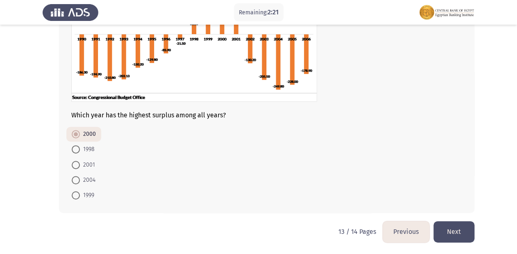
click at [470, 229] on button "Next" at bounding box center [453, 231] width 41 height 21
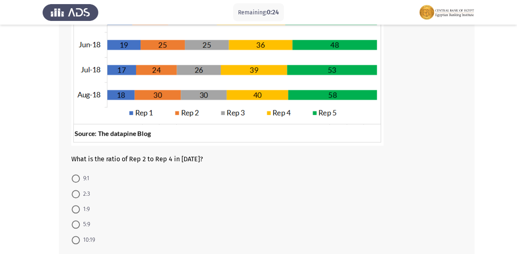
scroll to position [192, 0]
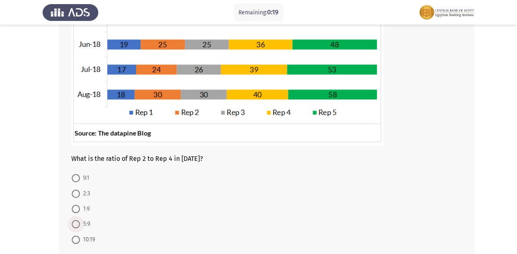
click at [74, 226] on span at bounding box center [76, 224] width 8 height 8
click at [74, 226] on input "5:9" at bounding box center [76, 224] width 8 height 8
radio input "true"
click at [75, 179] on span at bounding box center [76, 178] width 8 height 8
click at [75, 179] on input "9:1" at bounding box center [76, 178] width 8 height 8
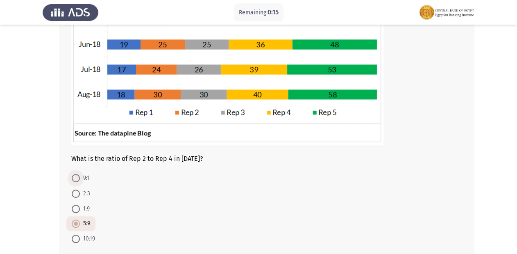
radio input "true"
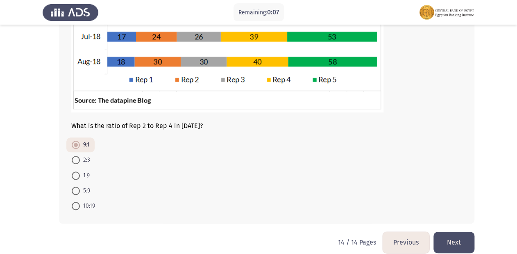
scroll to position [235, 0]
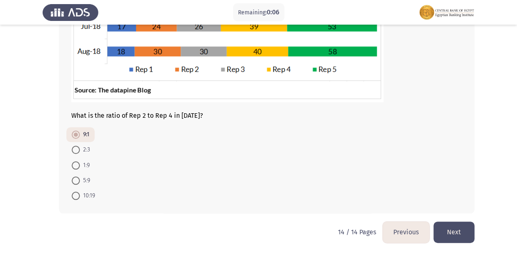
click at [443, 232] on button "Next" at bounding box center [453, 231] width 41 height 21
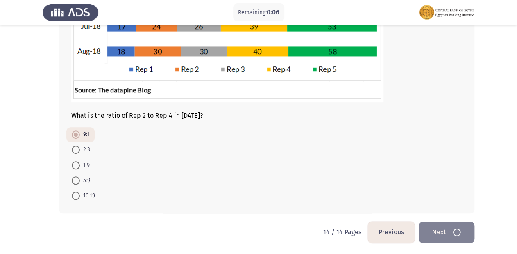
scroll to position [0, 0]
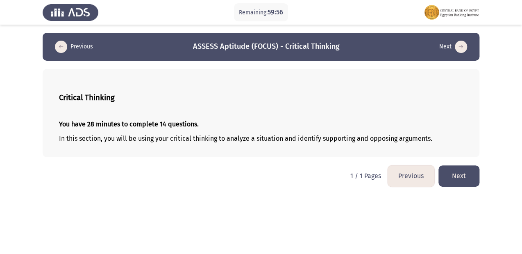
click at [457, 177] on button "Next" at bounding box center [458, 175] width 41 height 21
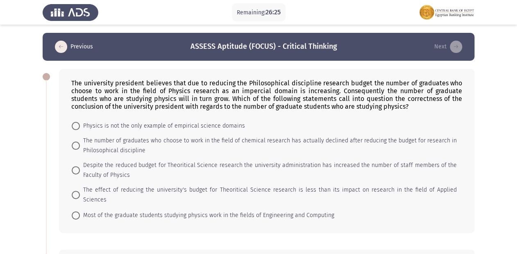
click at [75, 143] on span at bounding box center [76, 145] width 8 height 8
click at [75, 143] on input "The number of graduates who choose to work in the field of chemical research ha…" at bounding box center [76, 145] width 8 height 8
radio input "true"
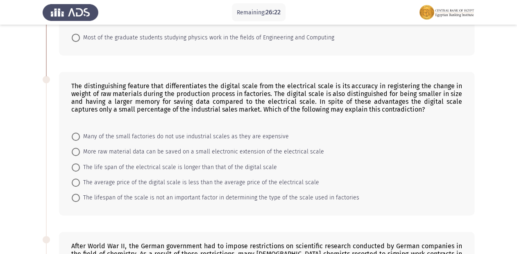
scroll to position [182, 0]
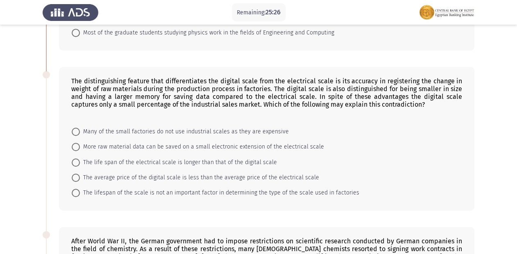
click at [80, 142] on span "More raw material data can be saved on a small electronic extension of the elec…" at bounding box center [202, 147] width 244 height 10
click at [80, 143] on input "More raw material data can be saved on a small electronic extension of the elec…" at bounding box center [76, 147] width 8 height 8
radio input "true"
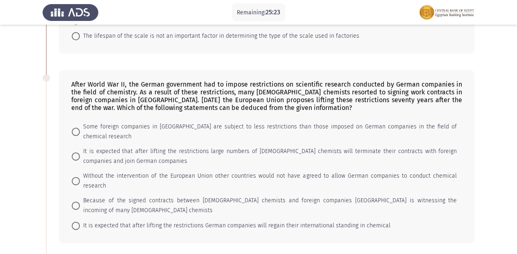
scroll to position [346, 0]
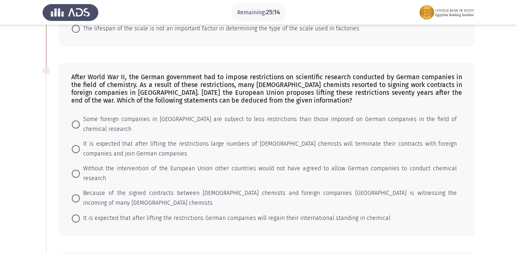
drag, startPoint x: 299, startPoint y: 69, endPoint x: 315, endPoint y: 68, distance: 16.1
click at [315, 73] on div "After World War II, the German government had to impose restrictions on scienti…" at bounding box center [266, 88] width 391 height 31
click at [75, 214] on span at bounding box center [76, 218] width 8 height 8
click at [75, 214] on input "It is expected that after lifting the restrictions German companies will regain…" at bounding box center [76, 218] width 8 height 8
radio input "true"
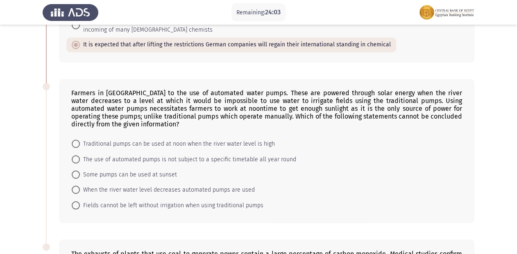
scroll to position [514, 0]
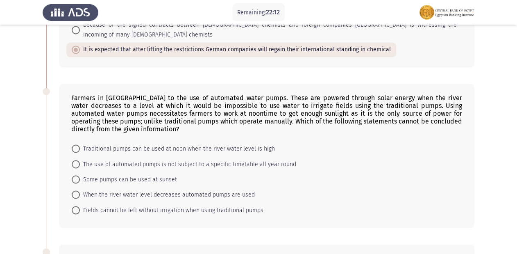
click at [80, 143] on span "Traditional pumps can be used at noon when the river water level is high" at bounding box center [177, 148] width 195 height 10
click at [80, 144] on input "Traditional pumps can be used at noon when the river water level is high" at bounding box center [76, 148] width 8 height 8
radio input "true"
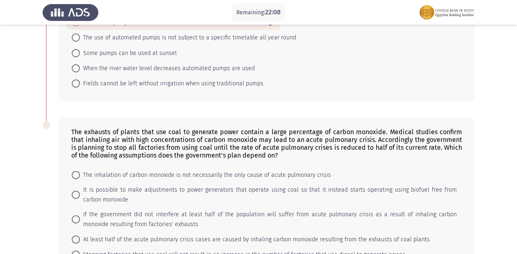
scroll to position [662, 0]
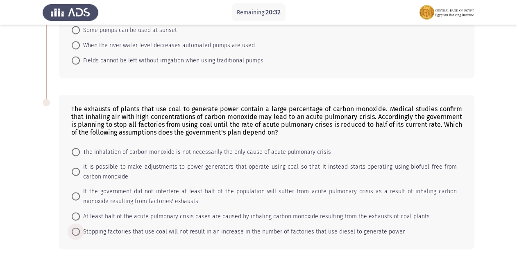
click at [77, 227] on span at bounding box center [76, 231] width 8 height 8
click at [77, 227] on input "Stopping factories that use coal will not result in an increase in the number o…" at bounding box center [76, 231] width 8 height 8
radio input "true"
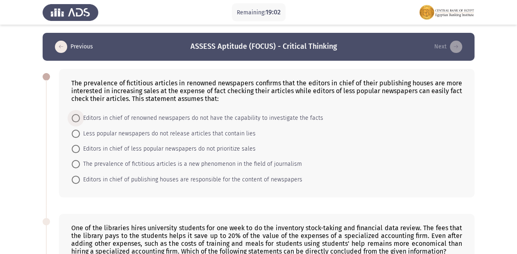
click at [77, 120] on span at bounding box center [76, 118] width 8 height 8
click at [77, 120] on input "Editors in chief of renowned newspapers do not have the capability to investiga…" at bounding box center [76, 118] width 8 height 8
radio input "true"
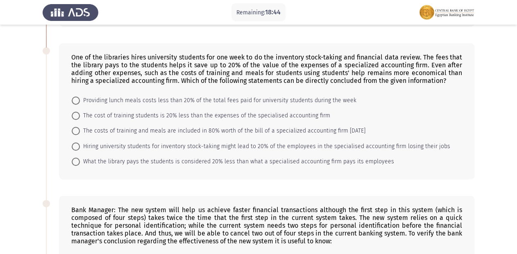
scroll to position [172, 0]
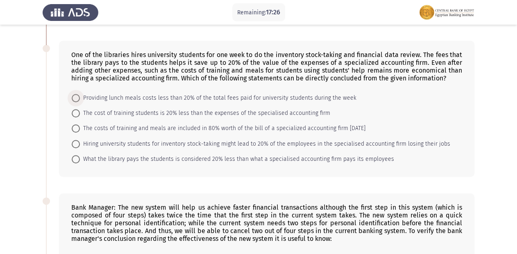
click at [80, 102] on span "Providing lunch meals costs less than 20% of the total fees paid for university…" at bounding box center [218, 98] width 276 height 10
click at [80, 102] on input "Providing lunch meals costs less than 20% of the total fees paid for university…" at bounding box center [76, 98] width 8 height 8
radio input "true"
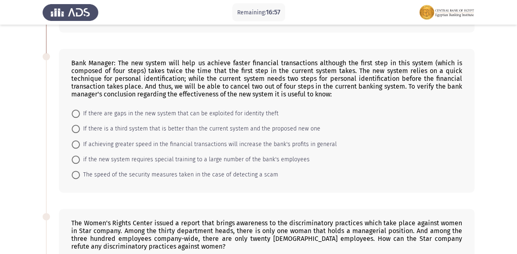
scroll to position [317, 0]
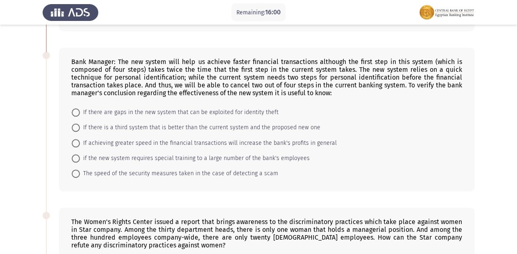
click at [249, 144] on span "If achieving greater speed in the financial transactions will increase the bank…" at bounding box center [208, 143] width 257 height 10
click at [80, 144] on input "If achieving greater speed in the financial transactions will increase the bank…" at bounding box center [76, 143] width 8 height 8
radio input "true"
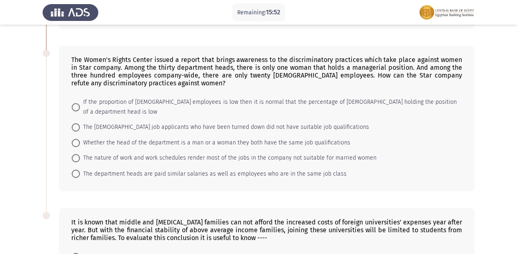
scroll to position [468, 0]
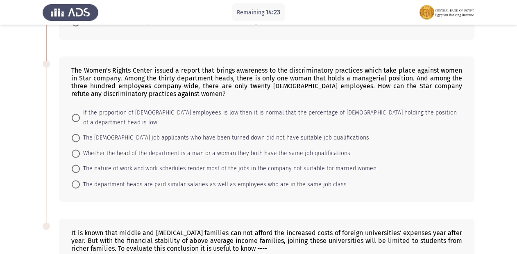
click at [77, 113] on span at bounding box center [76, 117] width 8 height 8
click at [77, 113] on input "If the proportion of [DEMOGRAPHIC_DATA] employees is low then it is normal that…" at bounding box center [76, 117] width 8 height 8
radio input "true"
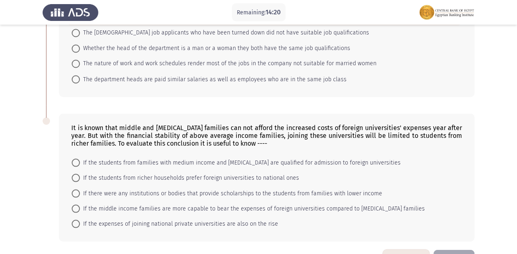
scroll to position [590, 0]
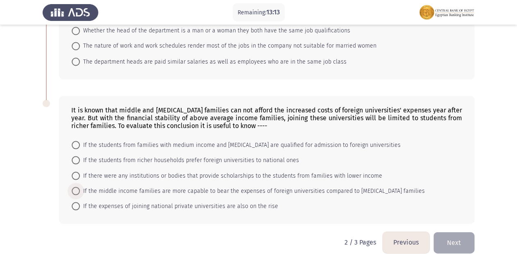
click at [82, 186] on span "If the middle income families are more capable to bear the expenses of foreign …" at bounding box center [252, 191] width 345 height 10
click at [80, 186] on input "If the middle income families are more capable to bear the expenses of foreign …" at bounding box center [76, 190] width 8 height 8
radio input "true"
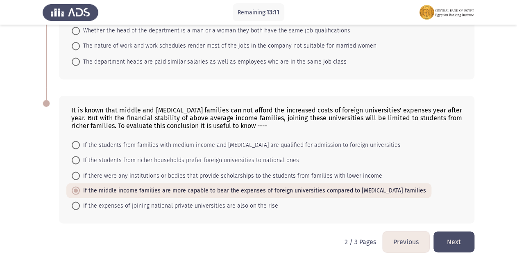
click at [440, 231] on button "Next" at bounding box center [453, 241] width 41 height 21
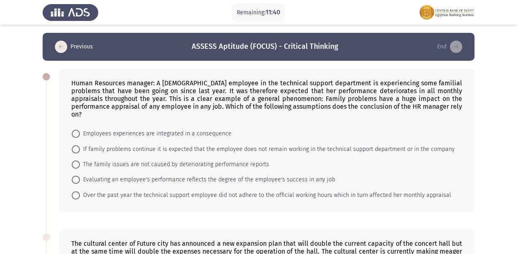
click at [63, 188] on div "Human Resources manager: A [DEMOGRAPHIC_DATA] employee in the technical support…" at bounding box center [266, 141] width 415 height 144
click at [77, 191] on span at bounding box center [76, 195] width 8 height 8
click at [77, 191] on input "Over the past year the technical support employee did not adhere to the officia…" at bounding box center [76, 195] width 8 height 8
radio input "true"
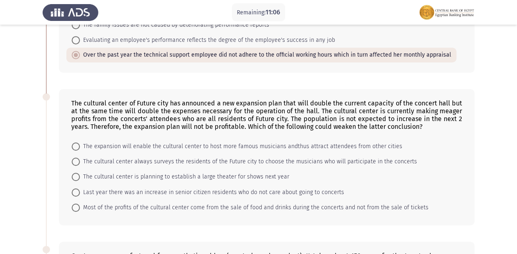
scroll to position [138, 0]
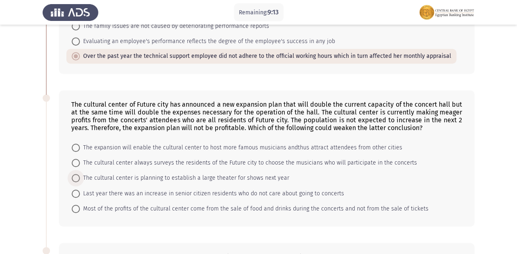
click at [77, 174] on span at bounding box center [76, 178] width 8 height 8
click at [77, 174] on input "The cultural center is planning to establish a large theater for shows next year" at bounding box center [76, 178] width 8 height 8
radio input "true"
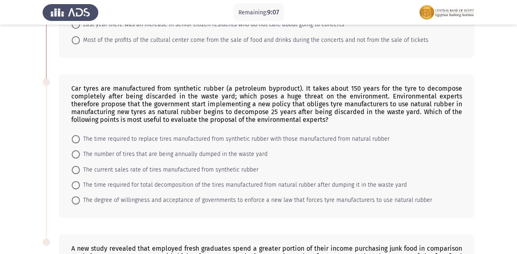
scroll to position [310, 0]
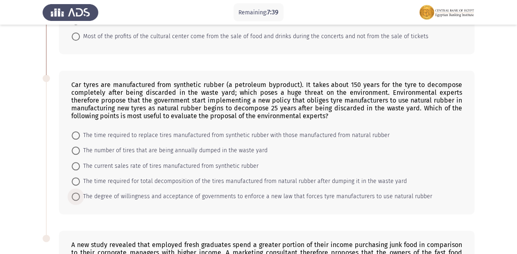
click at [77, 192] on span at bounding box center [76, 196] width 8 height 8
click at [77, 192] on input "The degree of willingness and acceptance of governments to enforce a new law th…" at bounding box center [76, 196] width 8 height 8
radio input "true"
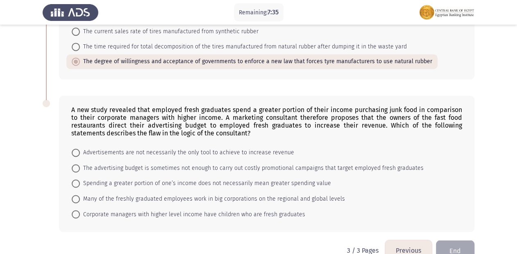
scroll to position [455, 0]
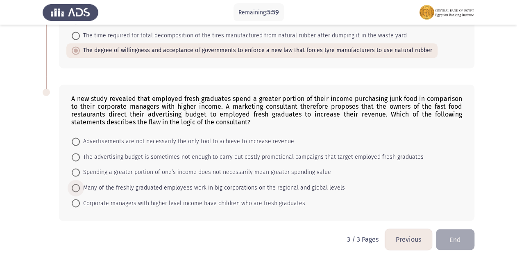
click at [77, 183] on span at bounding box center [76, 187] width 8 height 8
click at [77, 183] on input "Many of the freshly graduated employees work in big corporations on the regiona…" at bounding box center [76, 187] width 8 height 8
radio input "true"
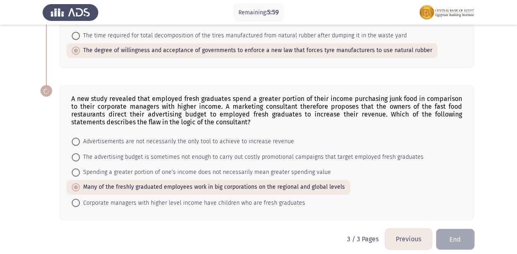
scroll to position [455, 0]
click at [453, 239] on button "End" at bounding box center [455, 239] width 39 height 21
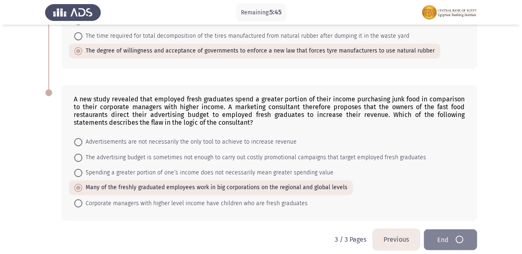
scroll to position [0, 0]
